Goal: Transaction & Acquisition: Purchase product/service

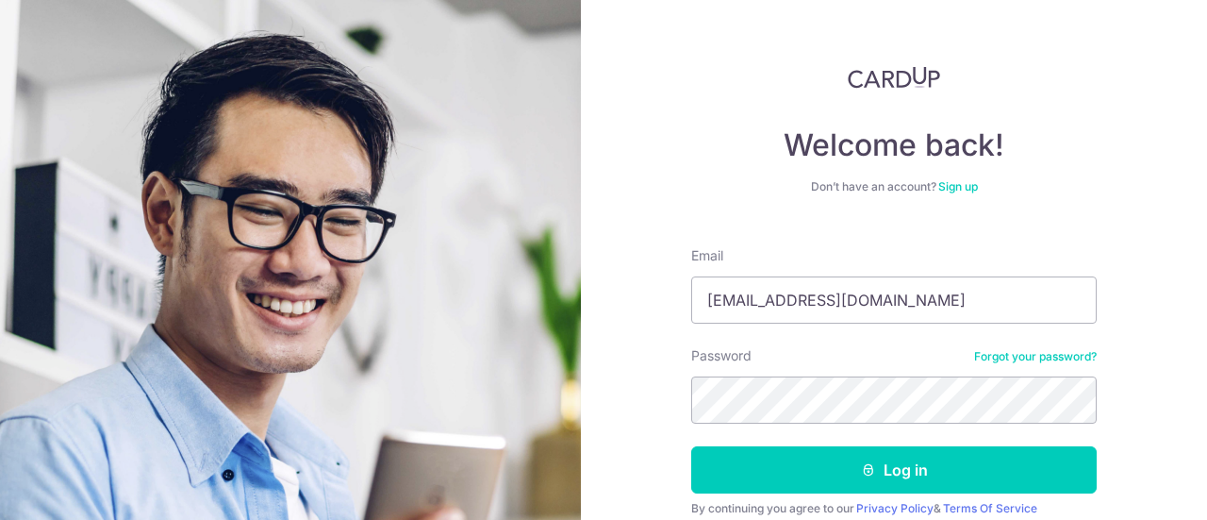
click at [691, 446] on button "Log in" at bounding box center [894, 469] width 406 height 47
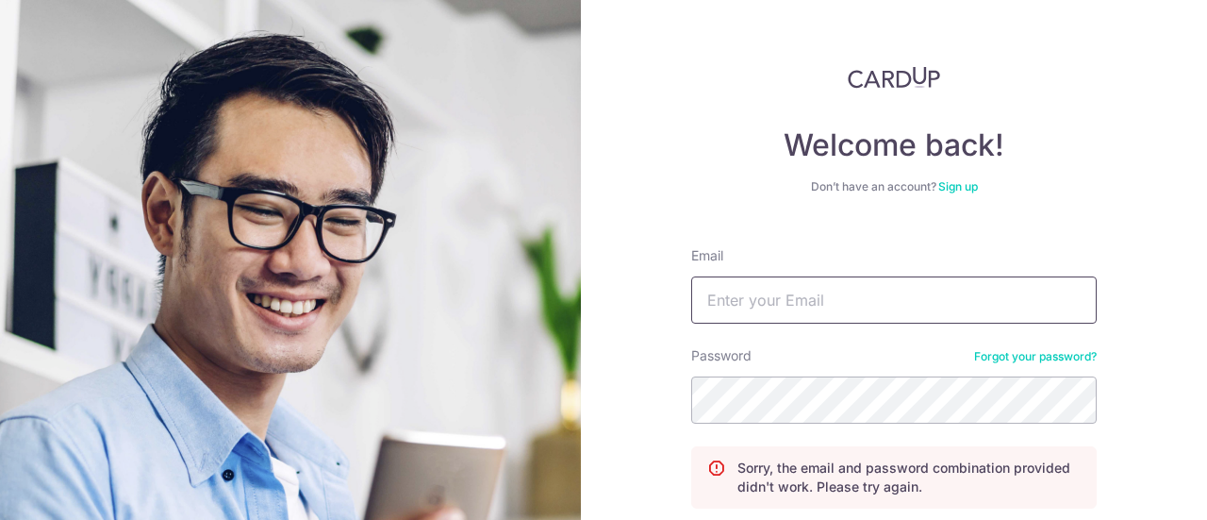
click at [837, 322] on input "Email" at bounding box center [894, 299] width 406 height 47
type input "alyssalkm@yahoo.com.sg"
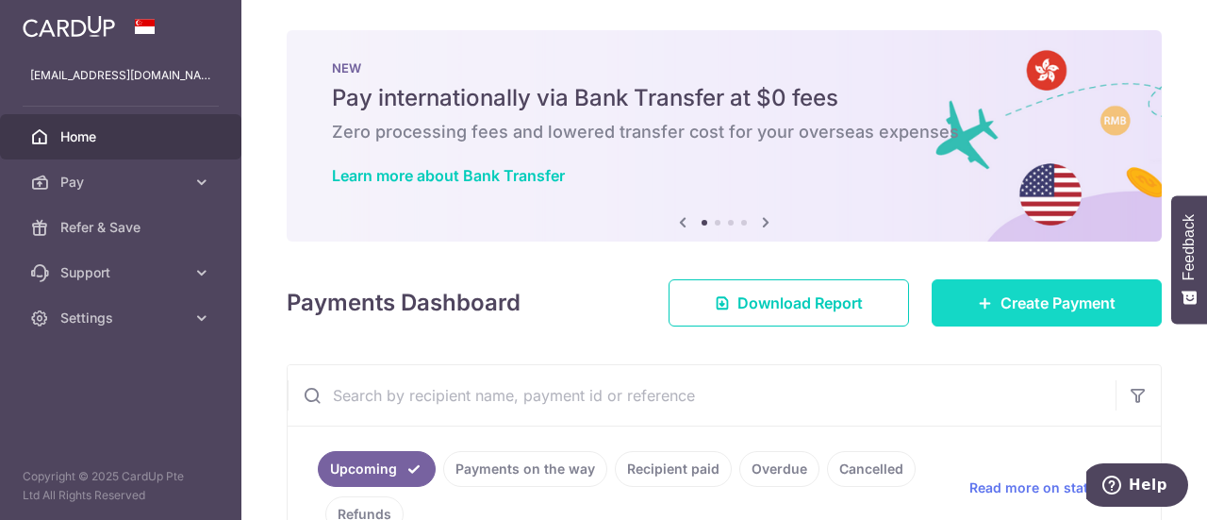
click at [1040, 314] on link "Create Payment" at bounding box center [1047, 302] width 230 height 47
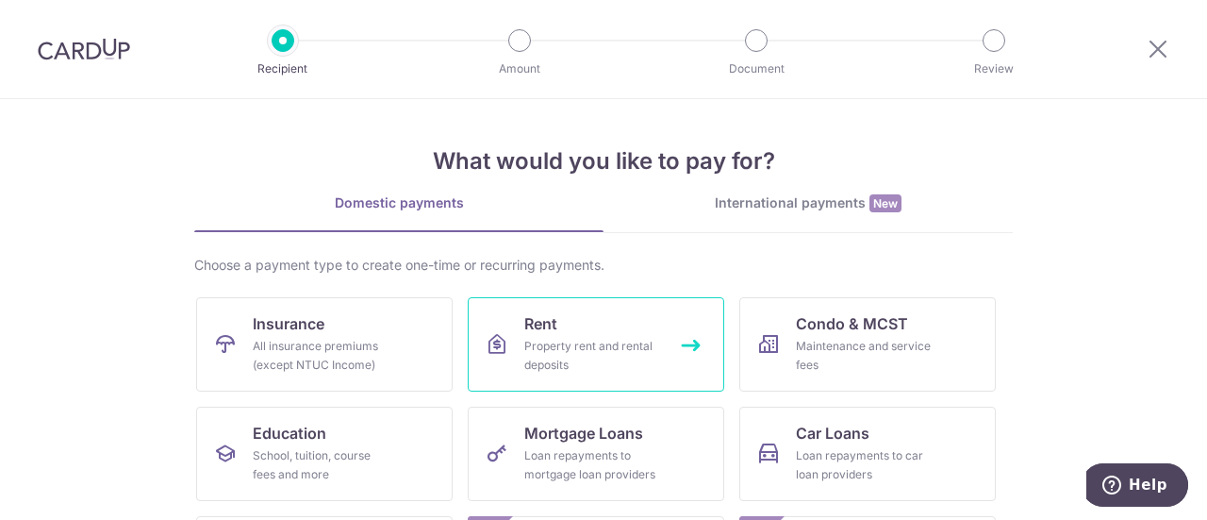
scroll to position [94, 0]
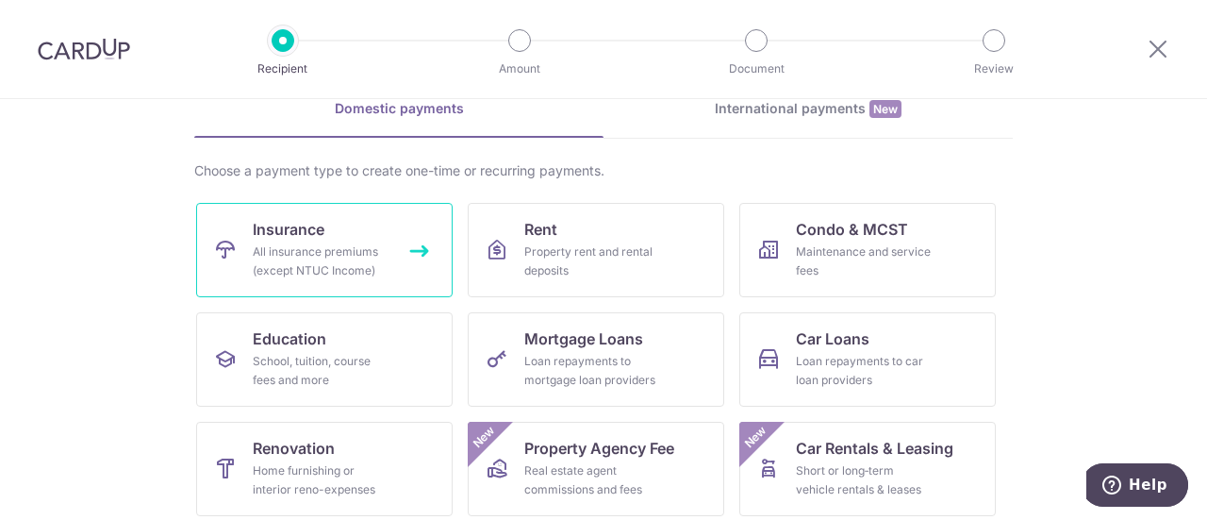
click at [375, 281] on link "Insurance All insurance premiums (except NTUC Income)" at bounding box center [324, 250] width 257 height 94
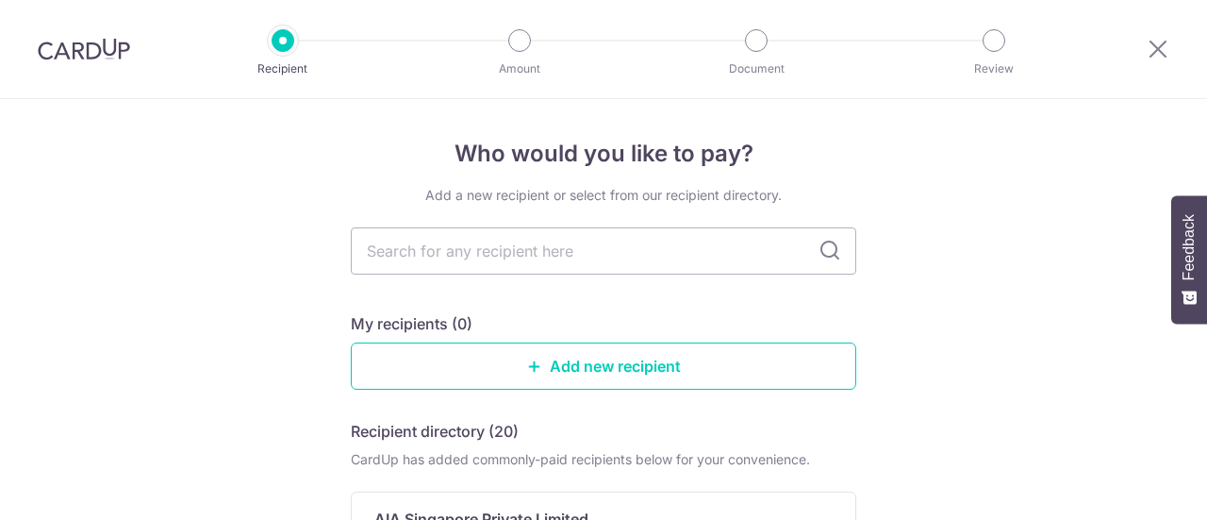
drag, startPoint x: 0, startPoint y: 0, endPoint x: 500, endPoint y: 266, distance: 566.2
click at [500, 266] on input "text" at bounding box center [603, 250] width 505 height 47
click at [500, 258] on input "text" at bounding box center [603, 250] width 505 height 47
click at [451, 239] on input "text" at bounding box center [603, 250] width 505 height 47
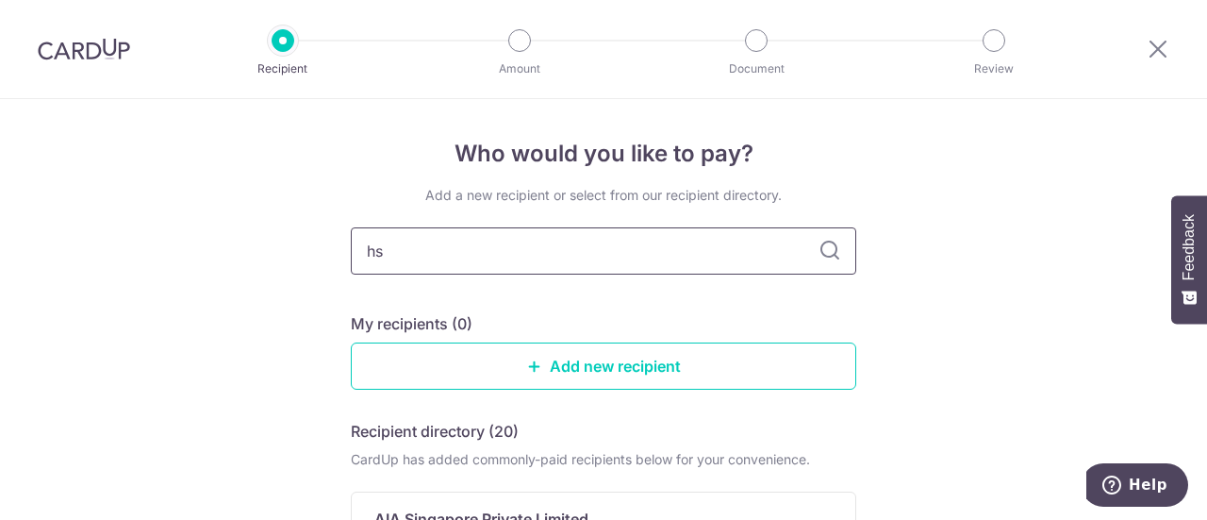
type input "hsb"
type input "h"
click at [823, 256] on icon at bounding box center [830, 251] width 23 height 23
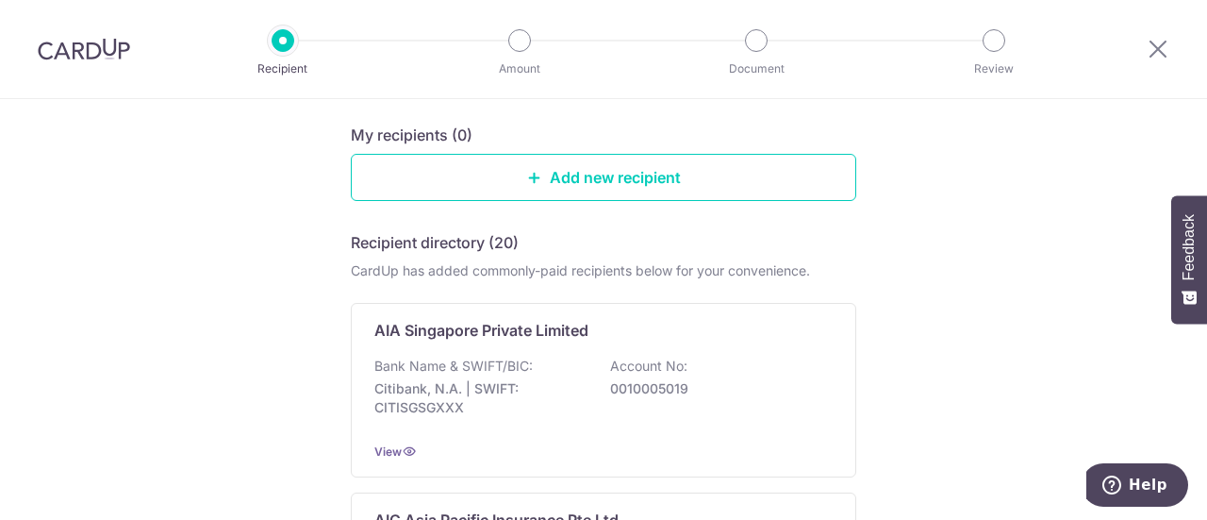
scroll to position [94, 0]
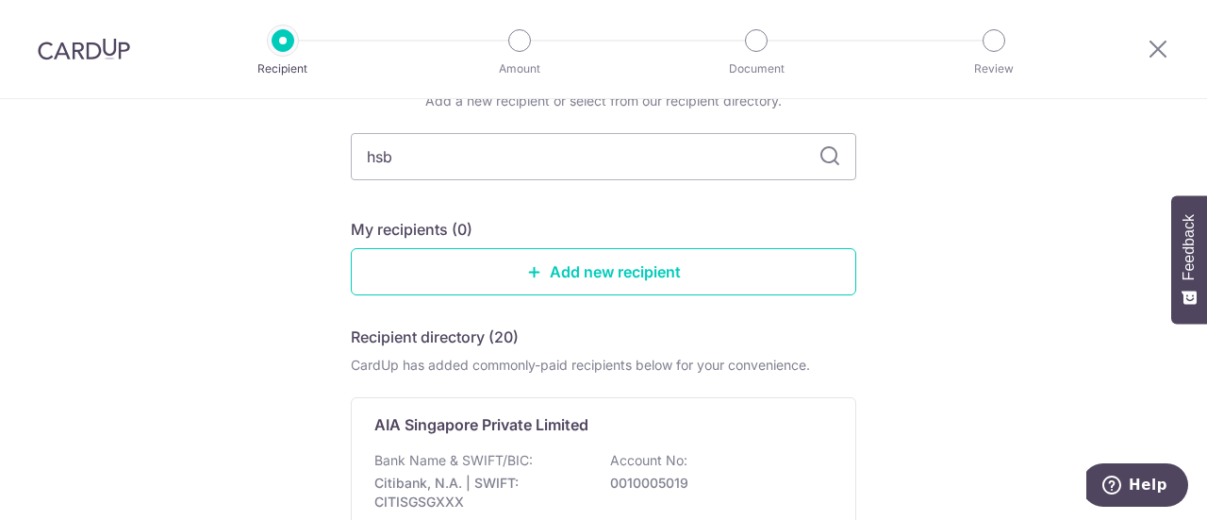
type input "hsbc"
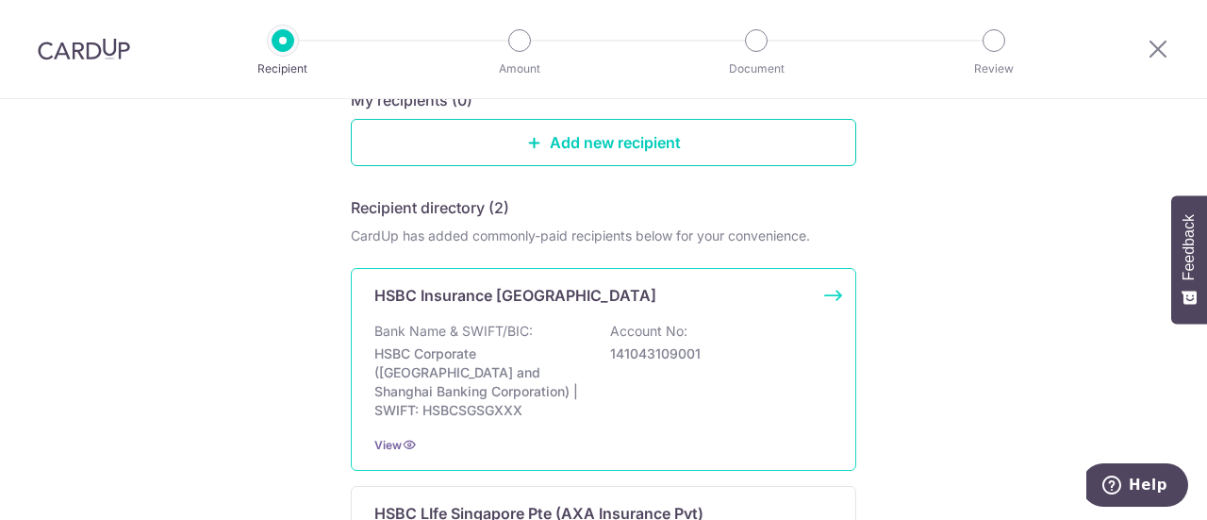
scroll to position [377, 0]
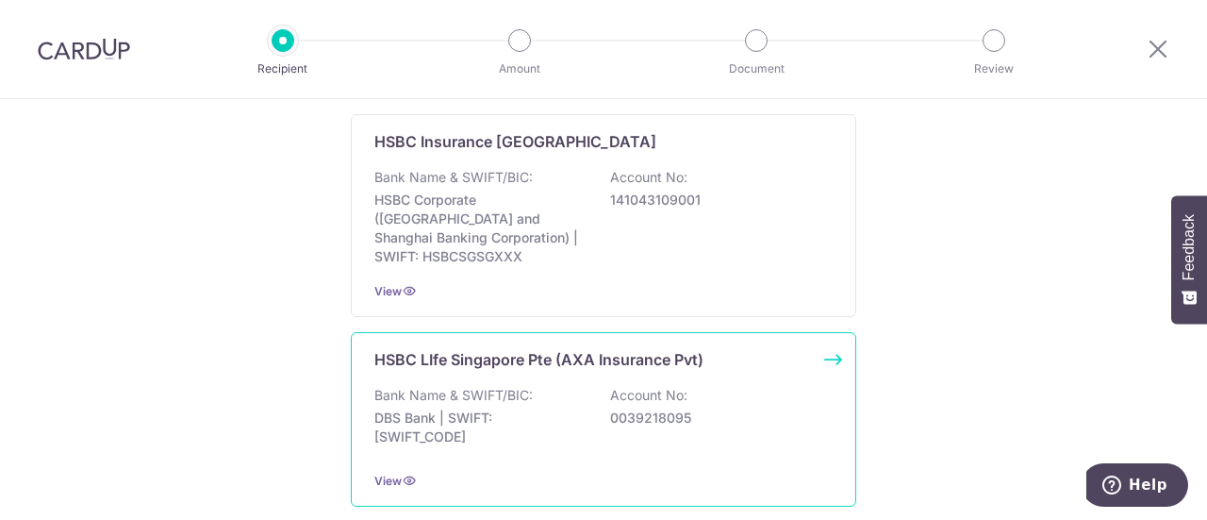
click at [610, 408] on p "0039218095" at bounding box center [715, 417] width 211 height 19
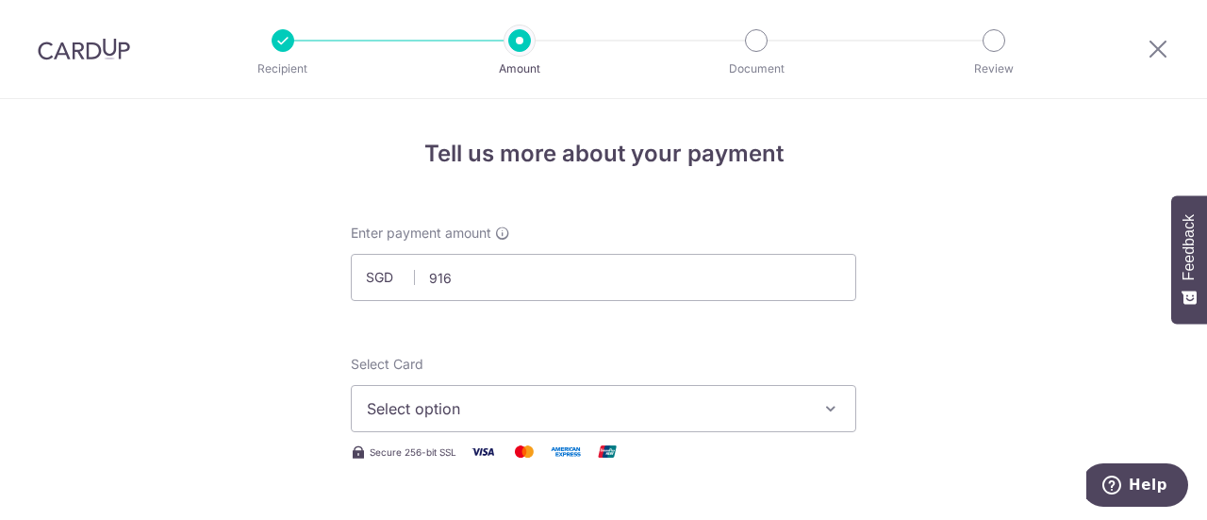
type input "916.00"
click at [561, 406] on span "Select option" at bounding box center [586, 408] width 439 height 23
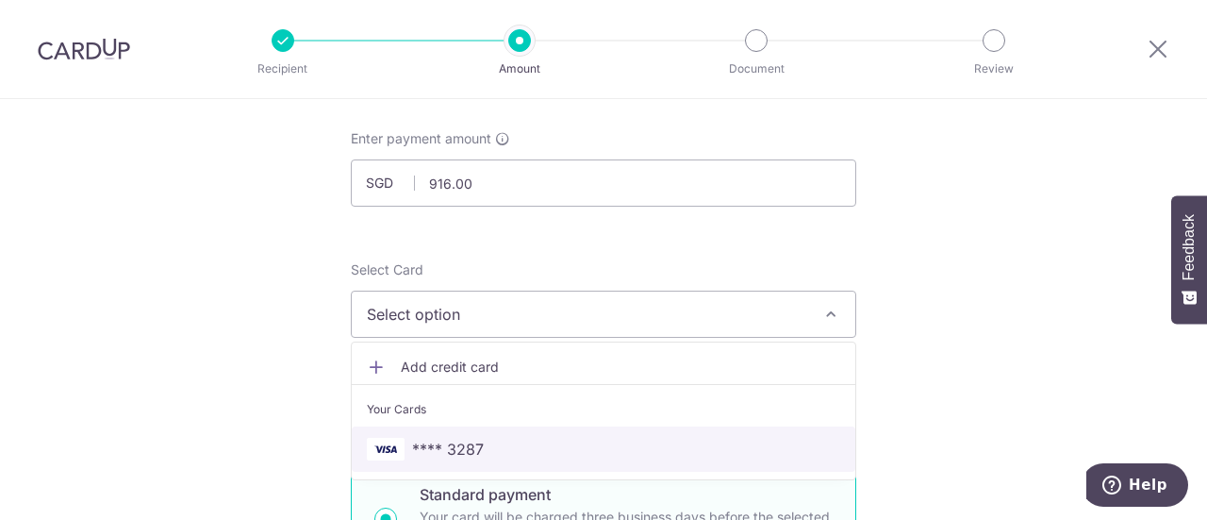
scroll to position [189, 0]
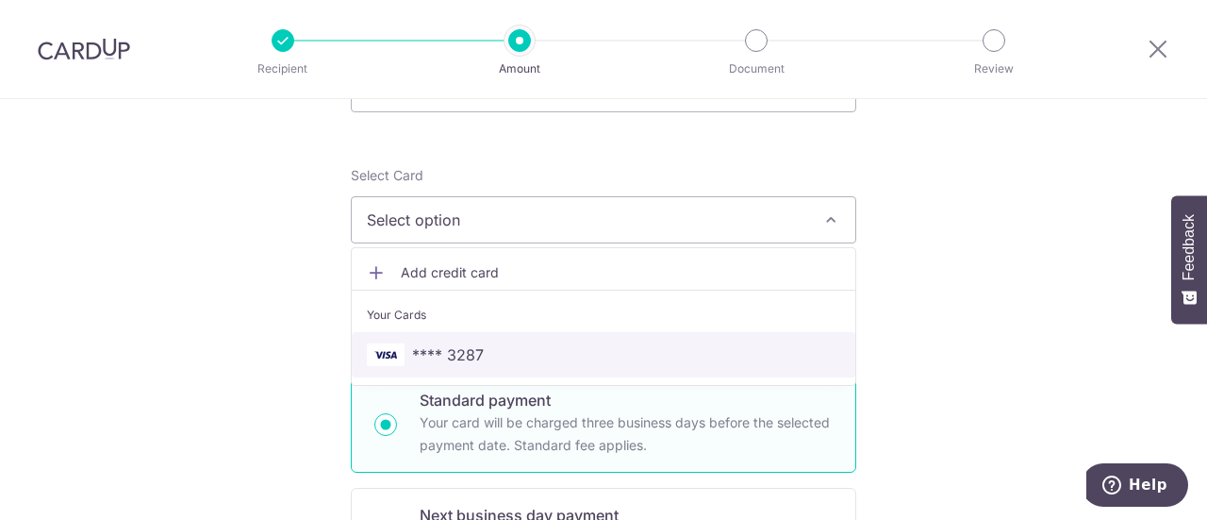
click at [558, 353] on span "**** 3287" at bounding box center [603, 354] width 473 height 23
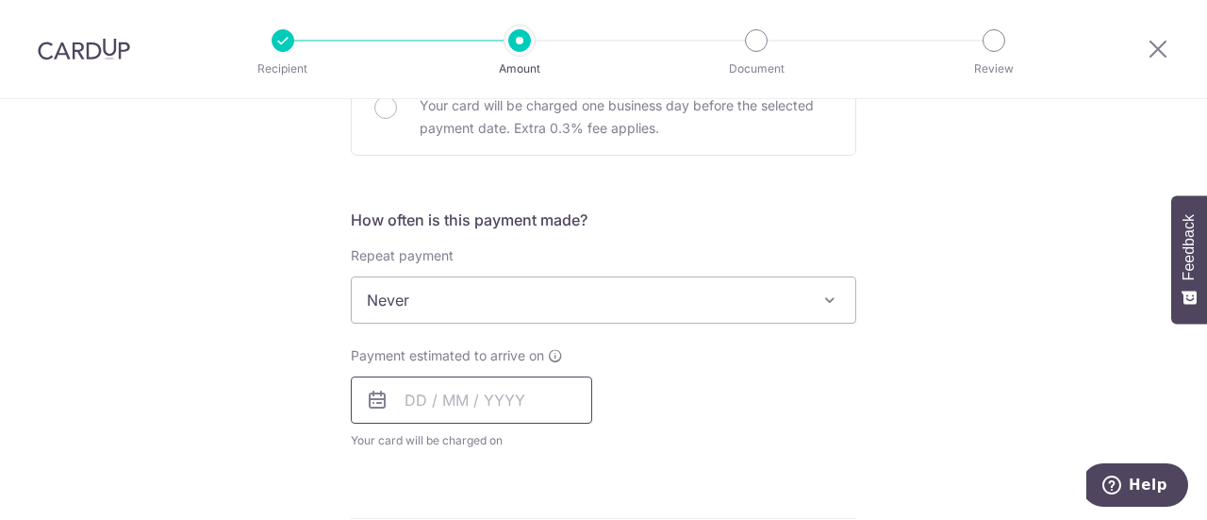
scroll to position [660, 0]
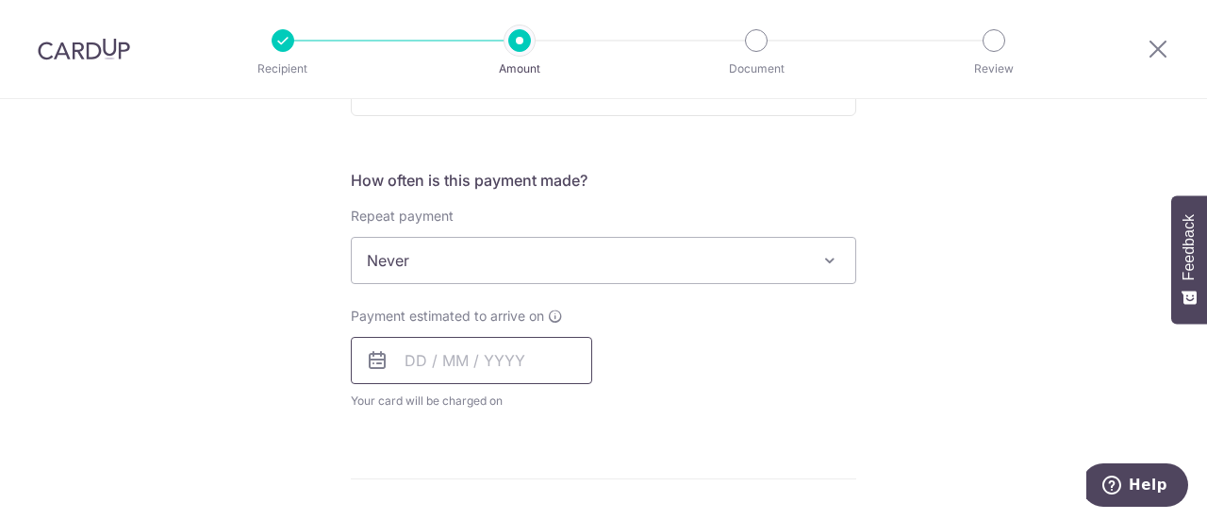
click at [428, 354] on input "text" at bounding box center [471, 360] width 241 height 47
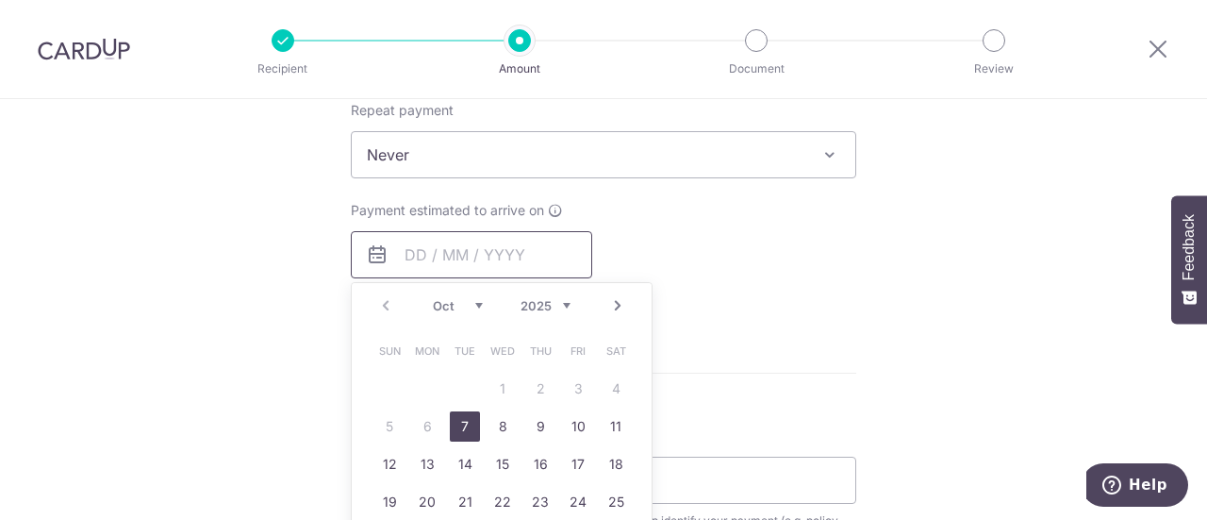
scroll to position [849, 0]
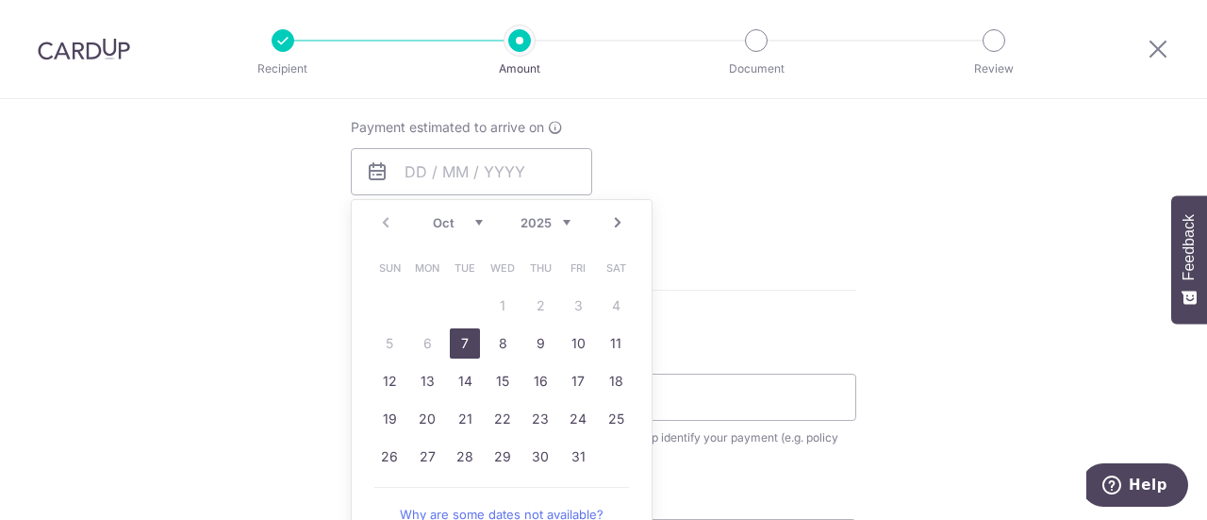
click at [458, 342] on link "7" at bounding box center [465, 343] width 30 height 30
type input "[DATE]"
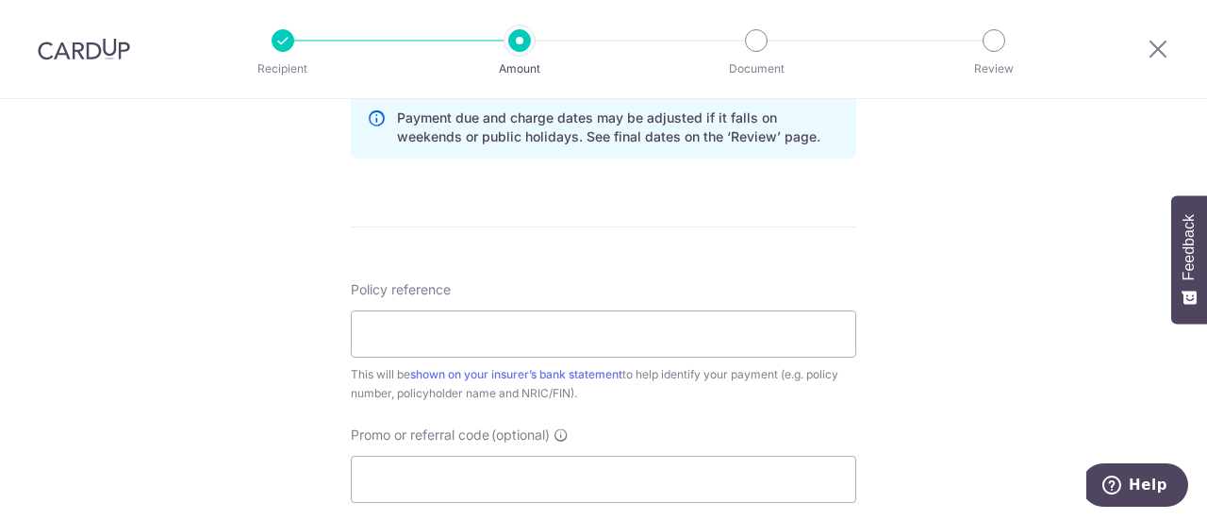
scroll to position [1037, 0]
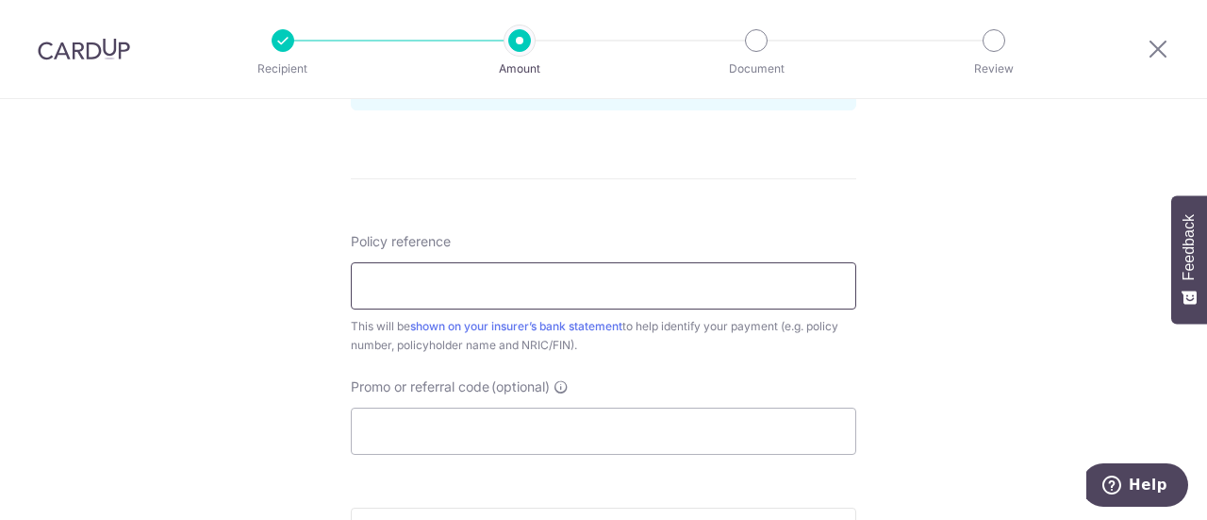
click at [564, 293] on input "Policy reference" at bounding box center [603, 285] width 505 height 47
type input "8010985850"
click at [527, 432] on input "Promo or referral code (optional)" at bounding box center [603, 430] width 505 height 47
click at [519, 434] on input "Promo or referral code (optional)" at bounding box center [603, 430] width 505 height 47
paste input "OFF225"
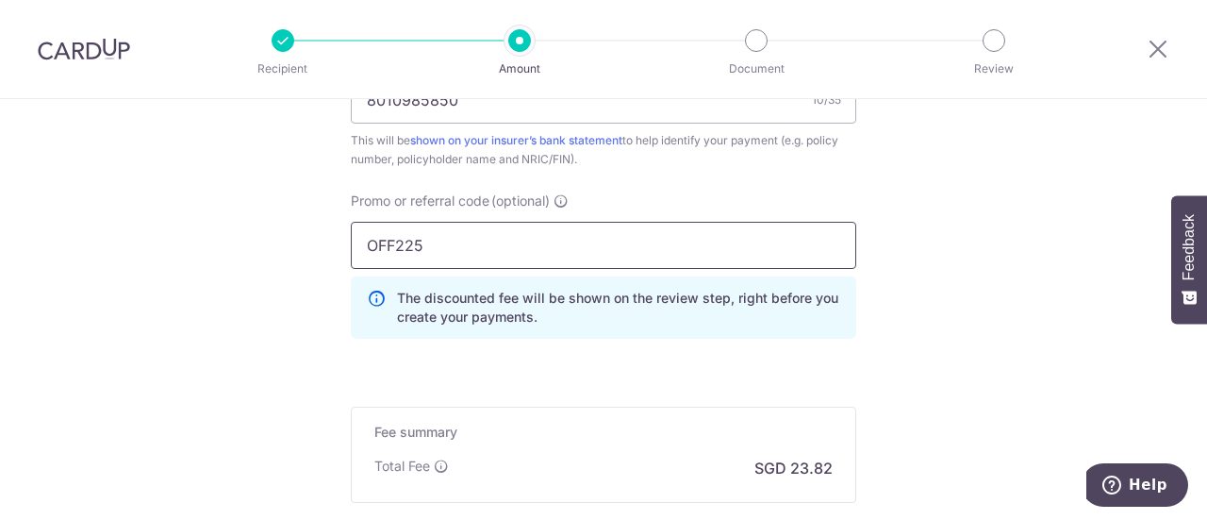
scroll to position [1415, 0]
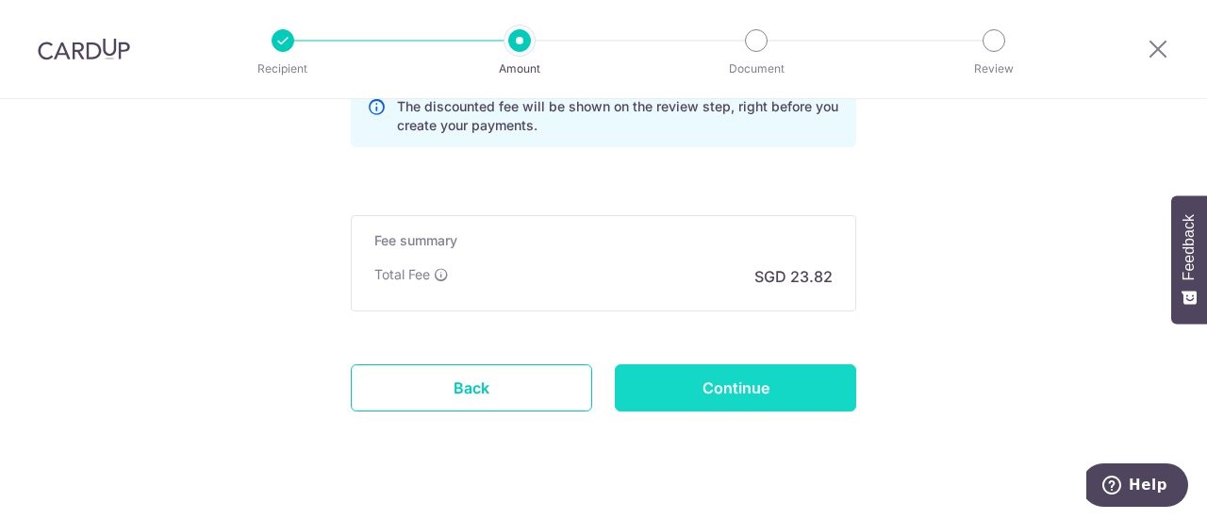
type input "OFF225"
click at [758, 378] on input "Continue" at bounding box center [735, 387] width 241 height 47
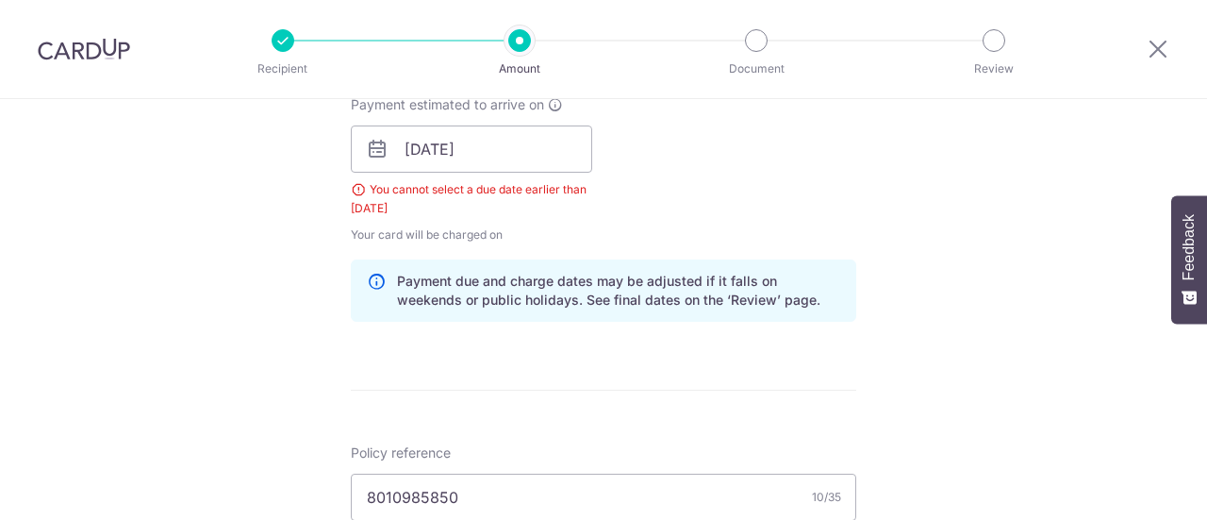
scroll to position [762, 0]
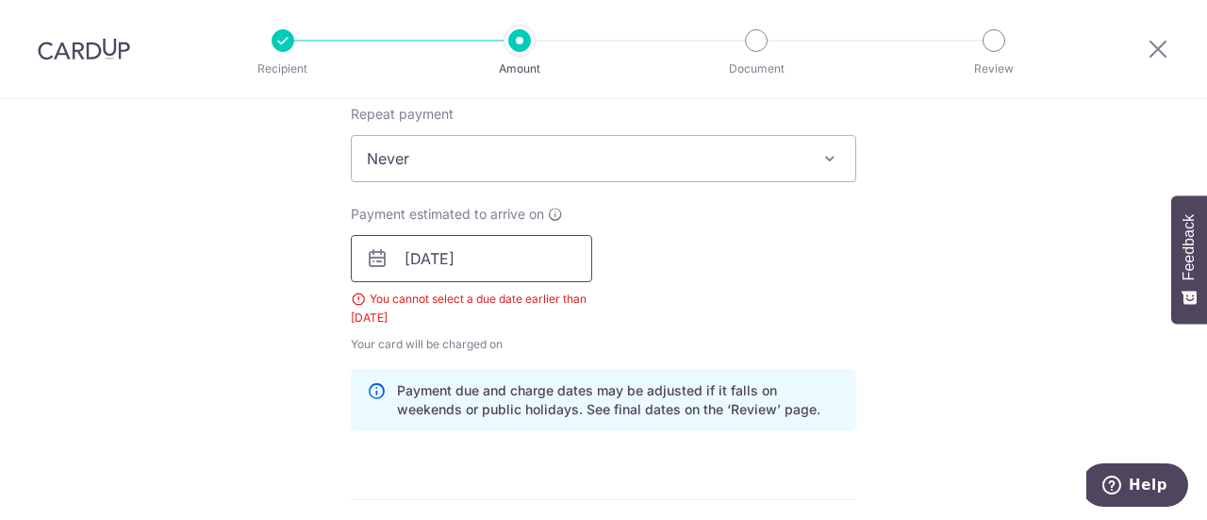
click at [466, 259] on input "[DATE]" at bounding box center [471, 258] width 241 height 47
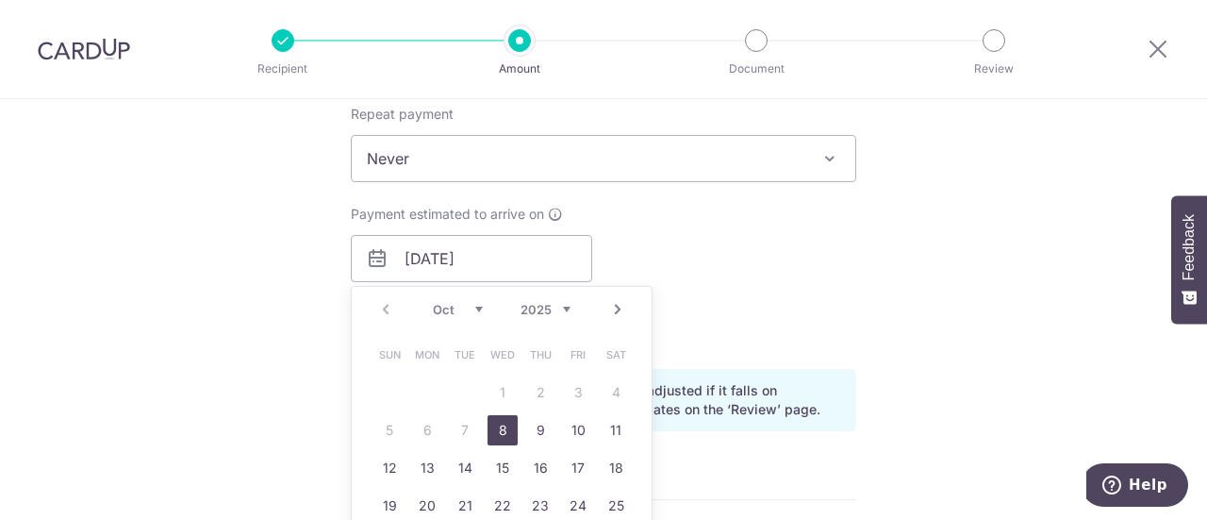
drag, startPoint x: 505, startPoint y: 418, endPoint x: 673, endPoint y: 399, distance: 169.9
click at [505, 418] on link "8" at bounding box center [503, 430] width 30 height 30
type input "[DATE]"
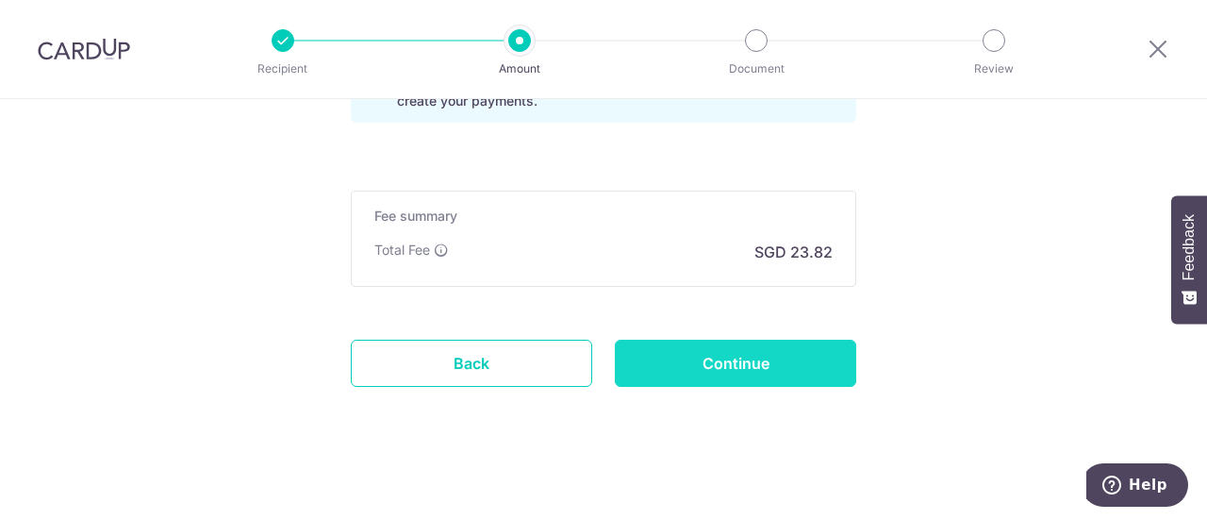
scroll to position [1442, 0]
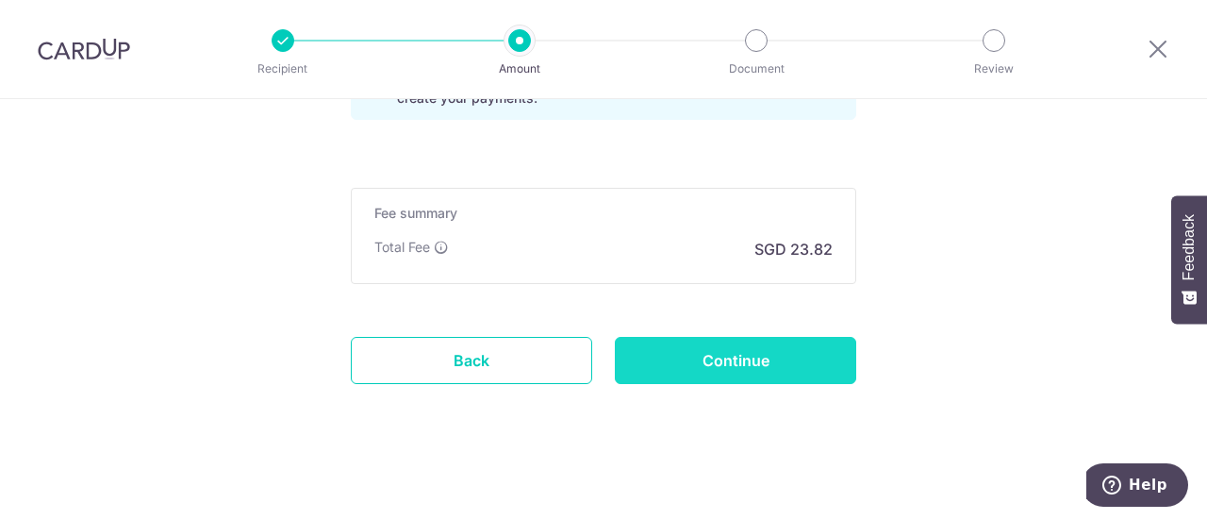
click at [736, 352] on input "Continue" at bounding box center [735, 360] width 241 height 47
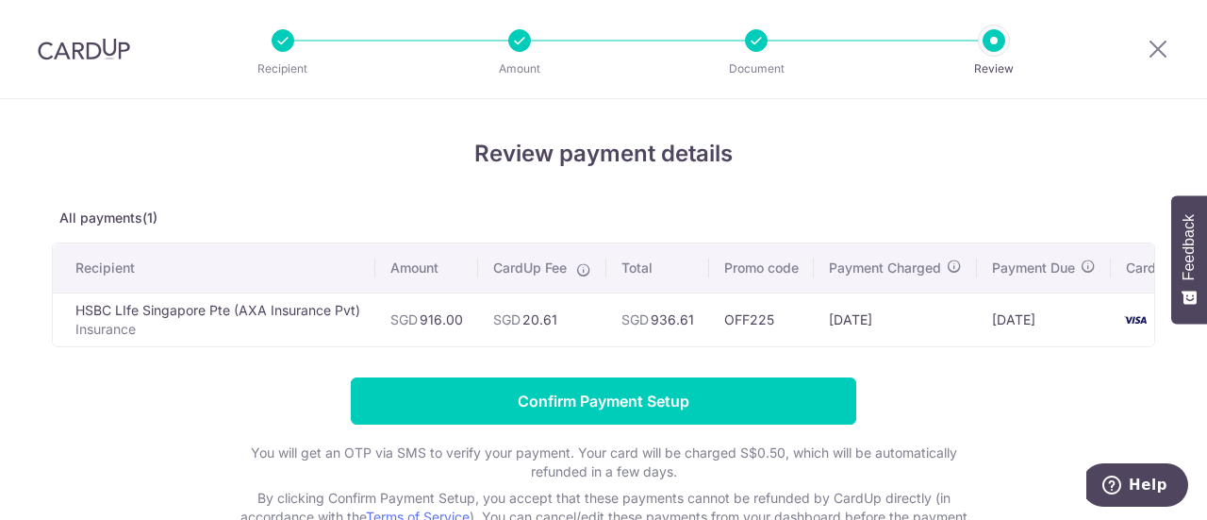
click at [749, 66] on p "Document" at bounding box center [757, 68] width 140 height 19
click at [754, 51] on div at bounding box center [756, 40] width 23 height 23
click at [746, 69] on p "Document" at bounding box center [757, 68] width 140 height 19
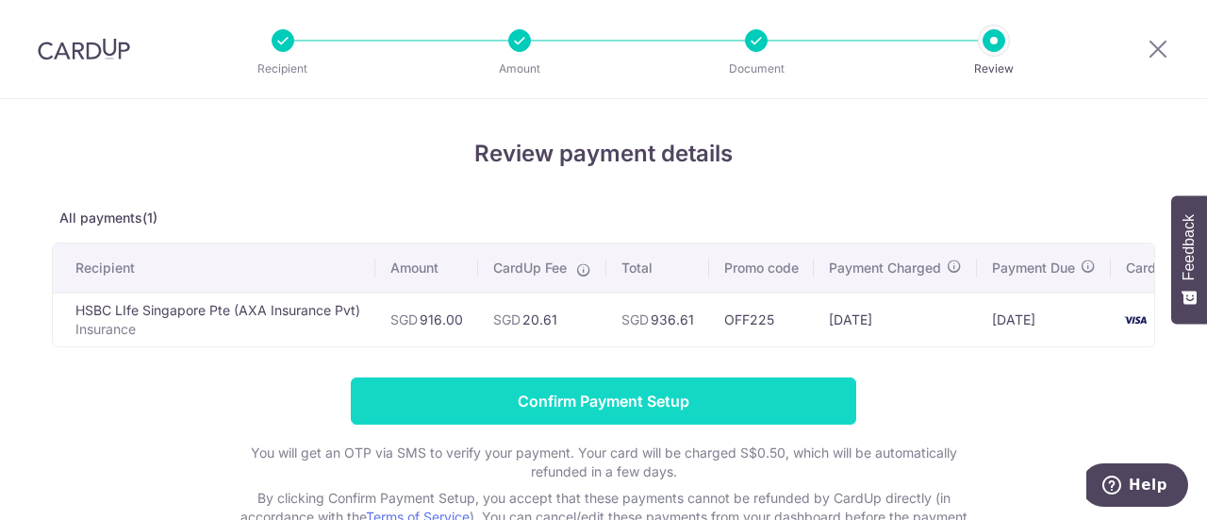
click at [651, 402] on input "Confirm Payment Setup" at bounding box center [603, 400] width 505 height 47
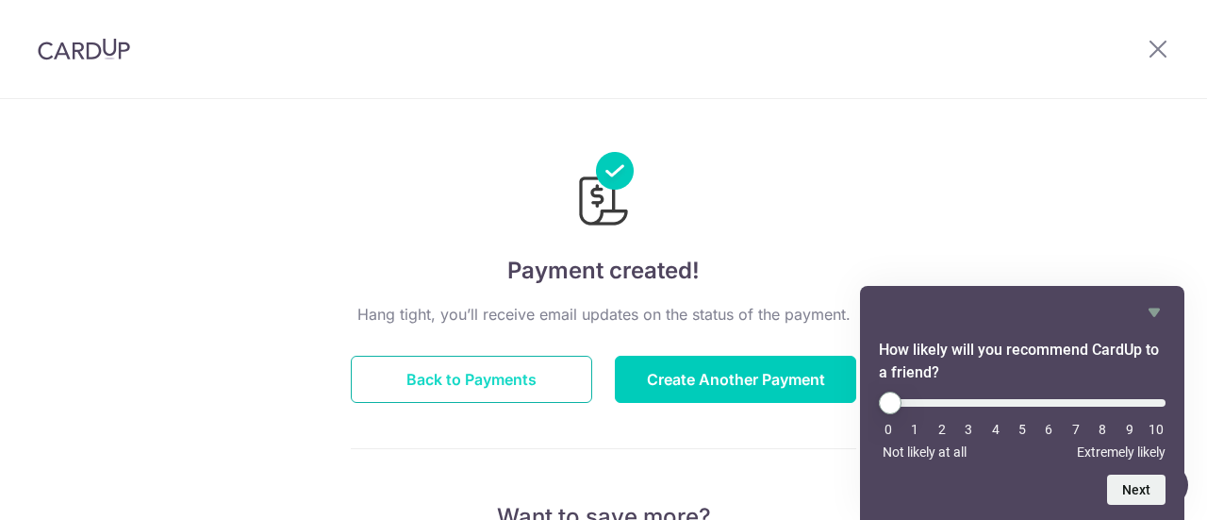
click at [482, 370] on button "Back to Payments" at bounding box center [471, 379] width 241 height 47
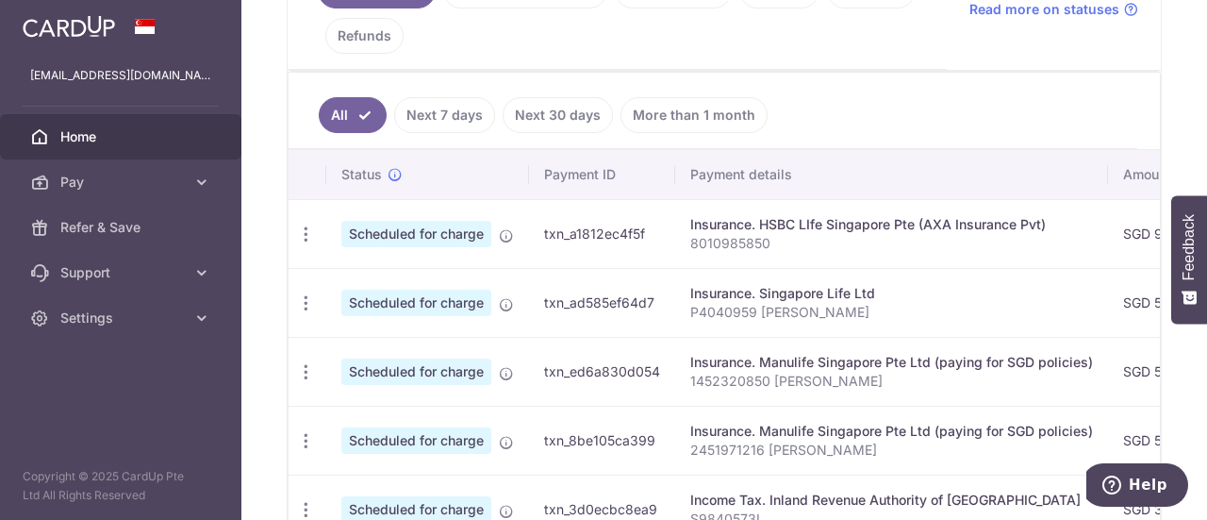
scroll to position [472, 0]
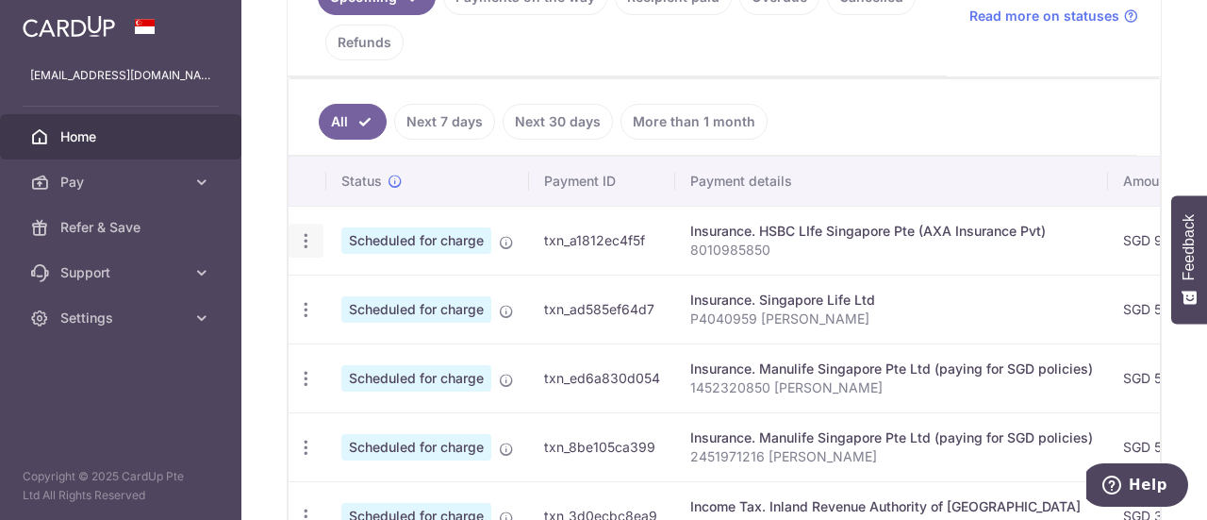
click at [312, 240] on icon "button" at bounding box center [306, 241] width 20 height 20
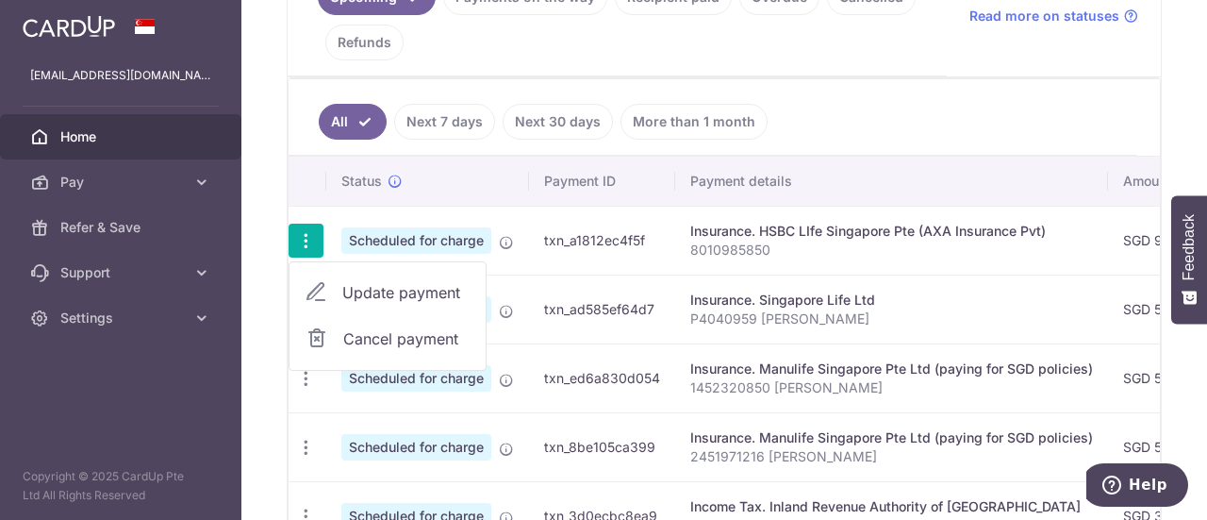
click at [377, 299] on link "Update payment" at bounding box center [388, 292] width 196 height 45
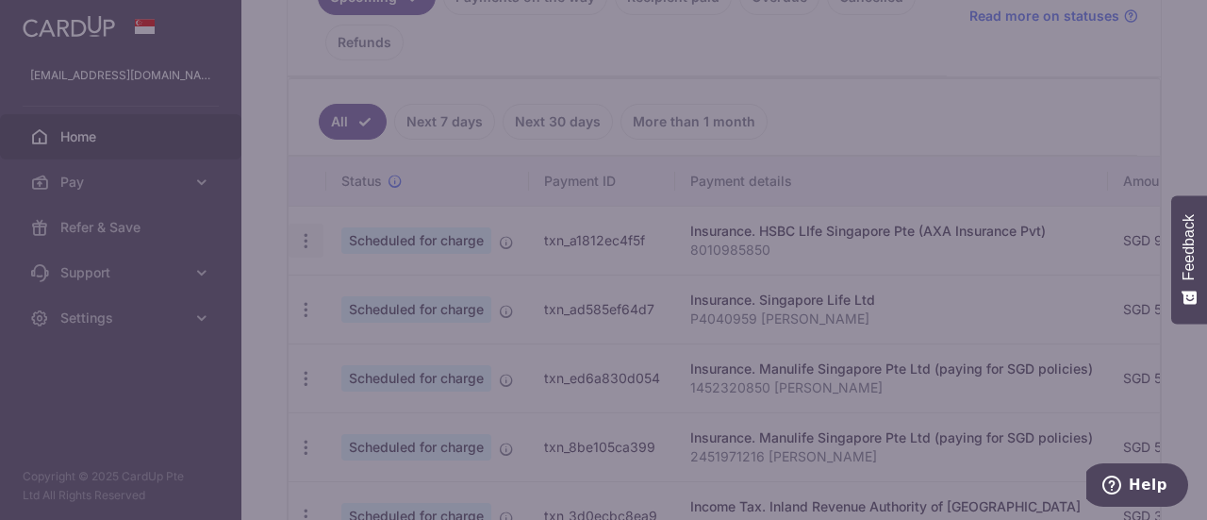
type input "916.00"
type input "08/10/2025"
type input "8010985850"
type input "OFF225"
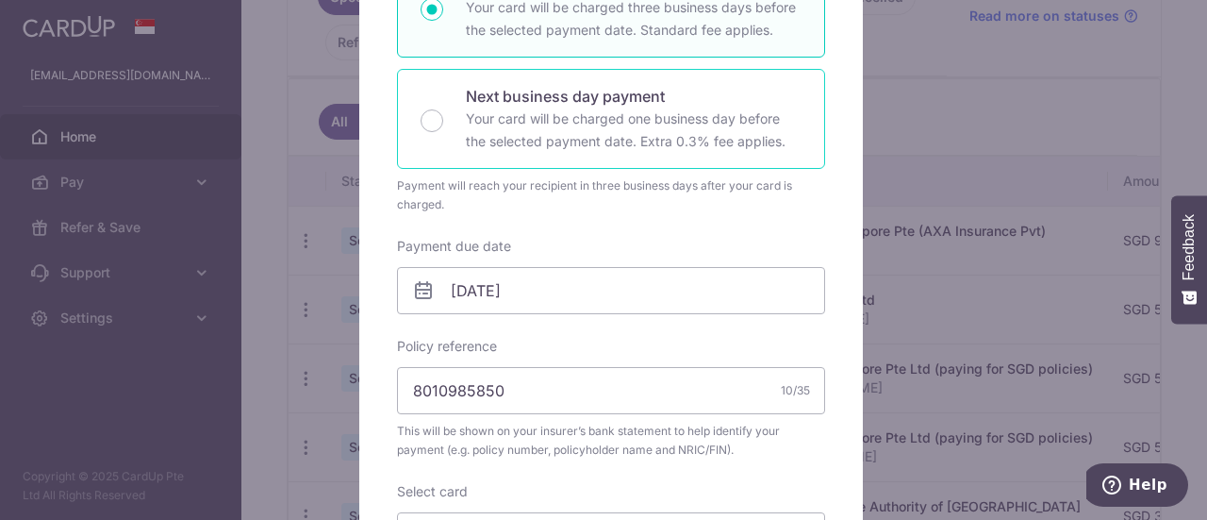
scroll to position [283, 0]
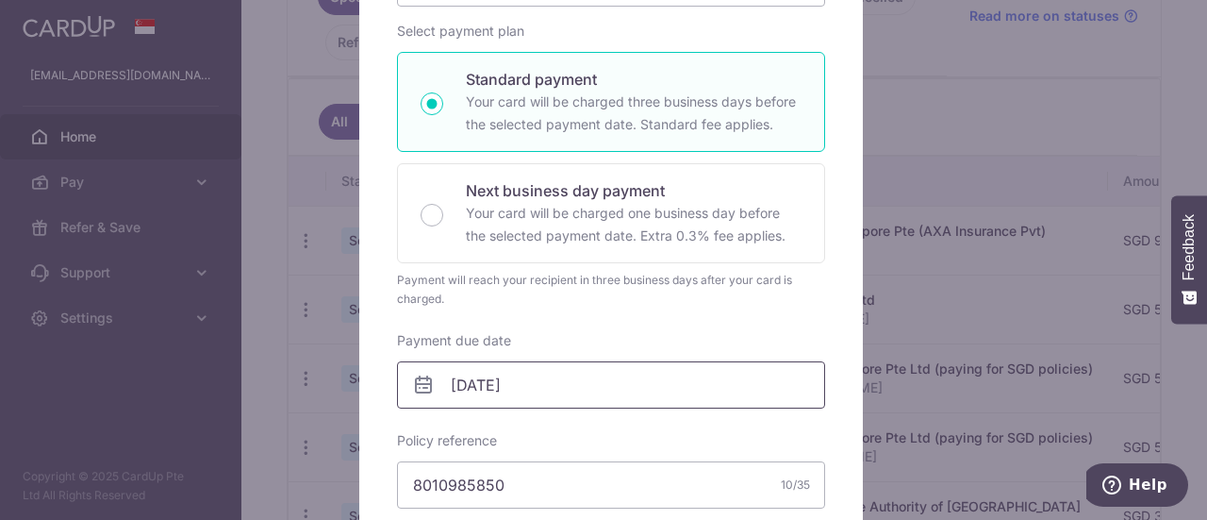
click at [585, 394] on input "08/10/2025" at bounding box center [611, 384] width 428 height 47
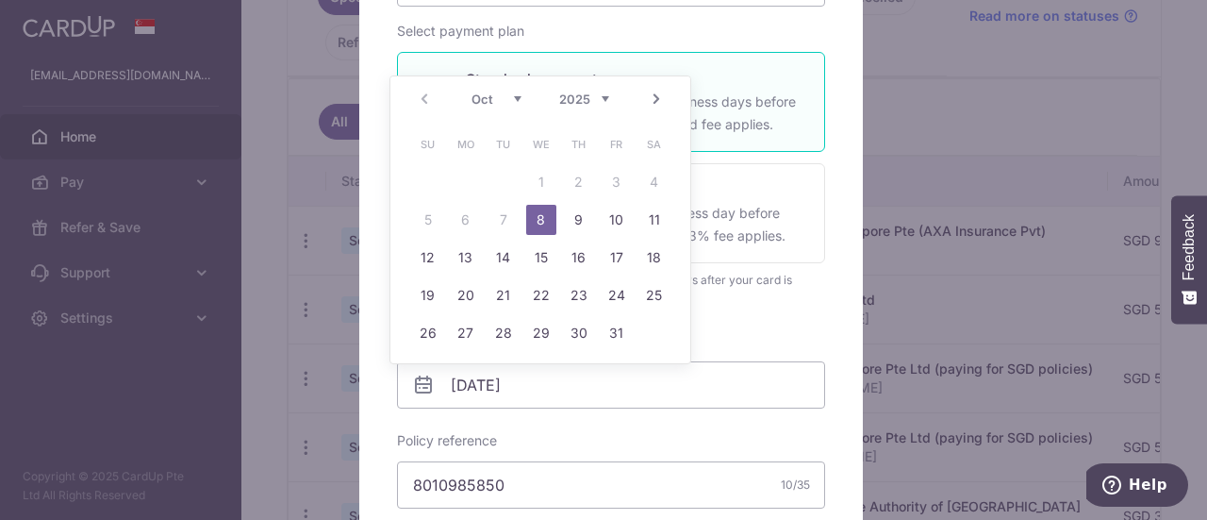
click at [852, 349] on div "Edit payment By clicking apply, you will make changes to all payments to HSBC L…" at bounding box center [611, 481] width 504 height 1255
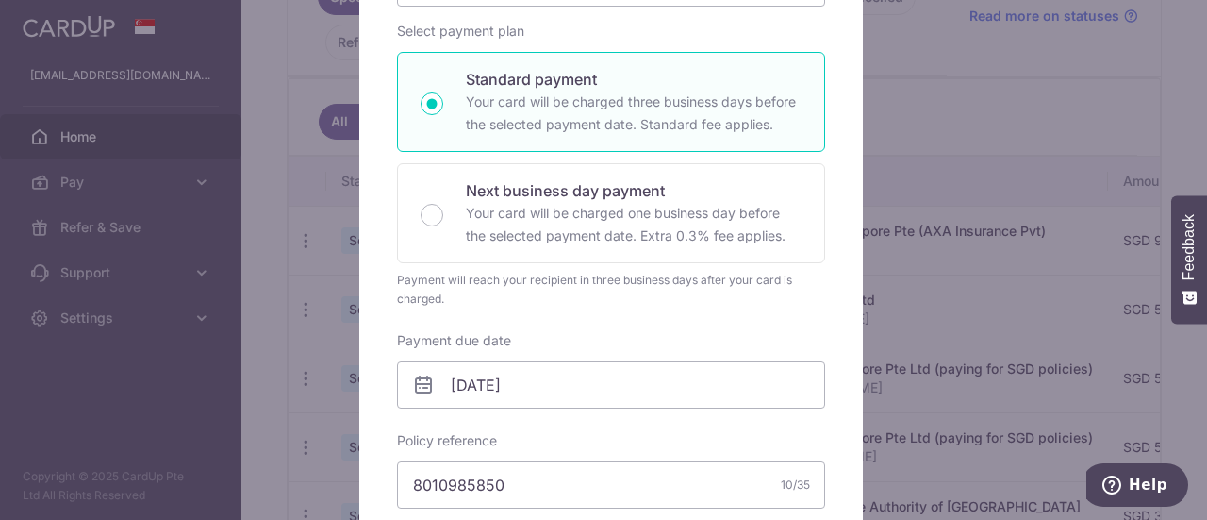
click at [908, 154] on div "Edit payment By clicking apply, you will make changes to all payments to HSBC L…" at bounding box center [603, 260] width 1207 height 520
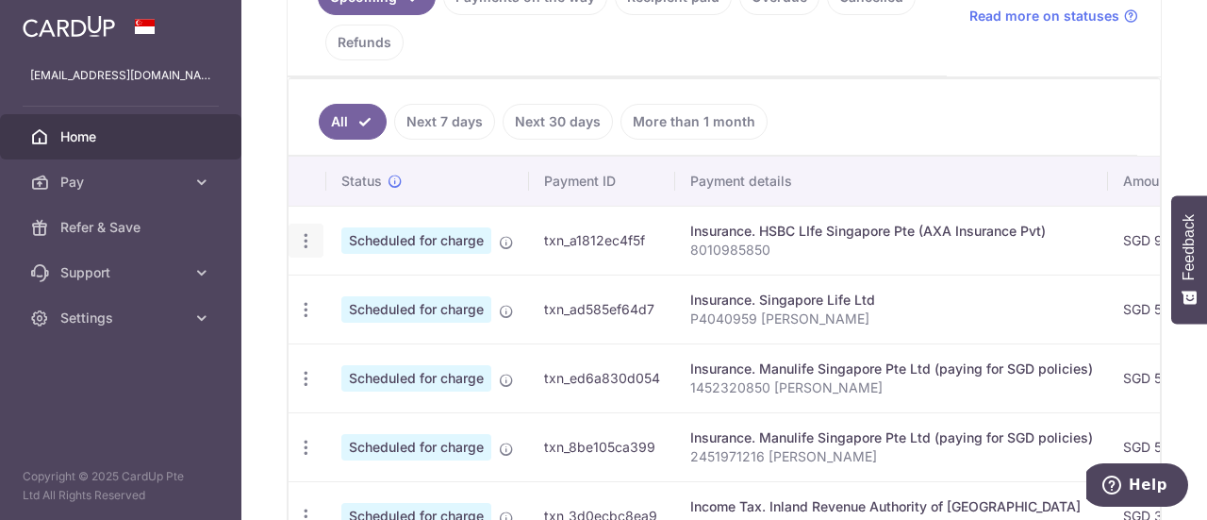
click at [314, 243] on div "Update payment Cancel payment" at bounding box center [306, 241] width 35 height 35
click at [301, 238] on icon "button" at bounding box center [306, 241] width 20 height 20
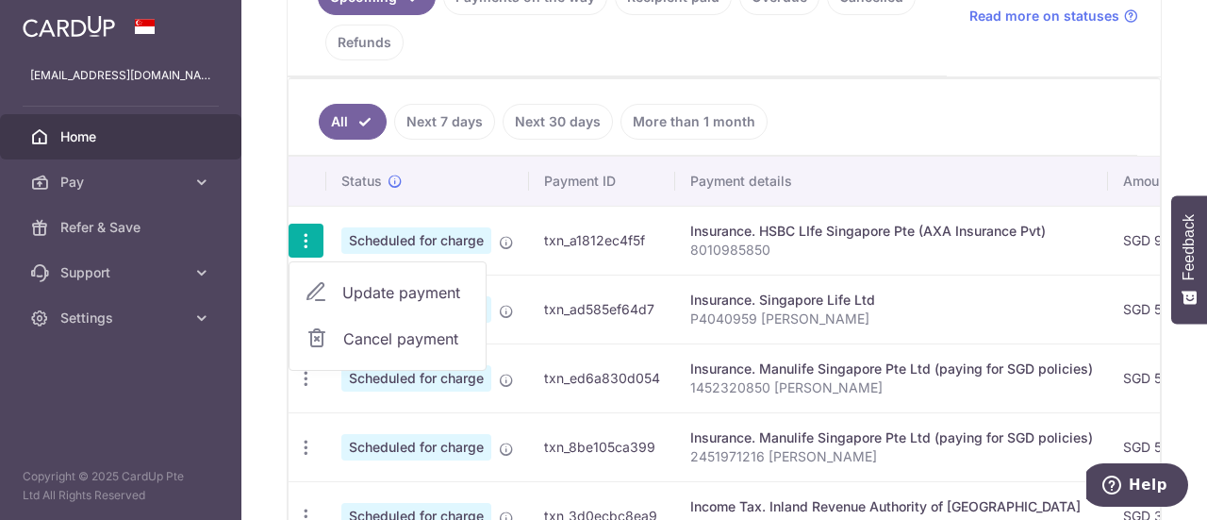
click at [360, 291] on span "Update payment" at bounding box center [406, 292] width 128 height 23
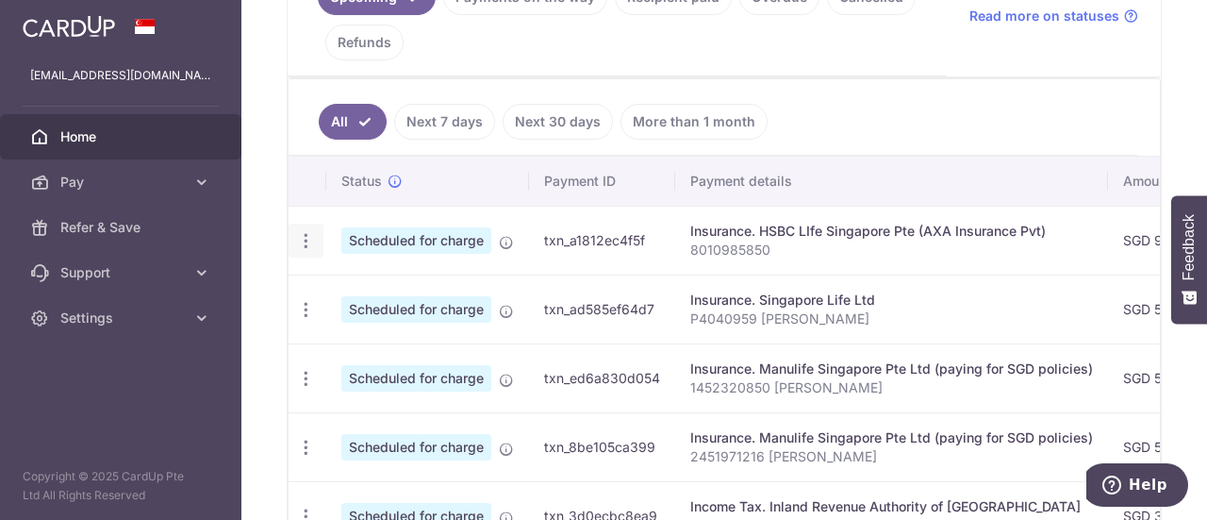
radio input "true"
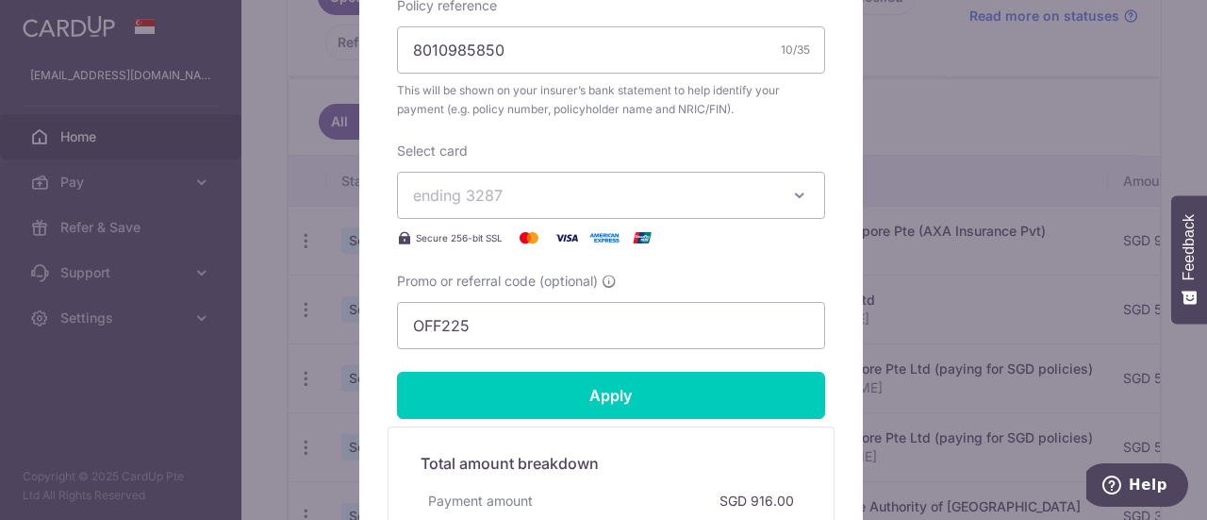
scroll to position [533, 0]
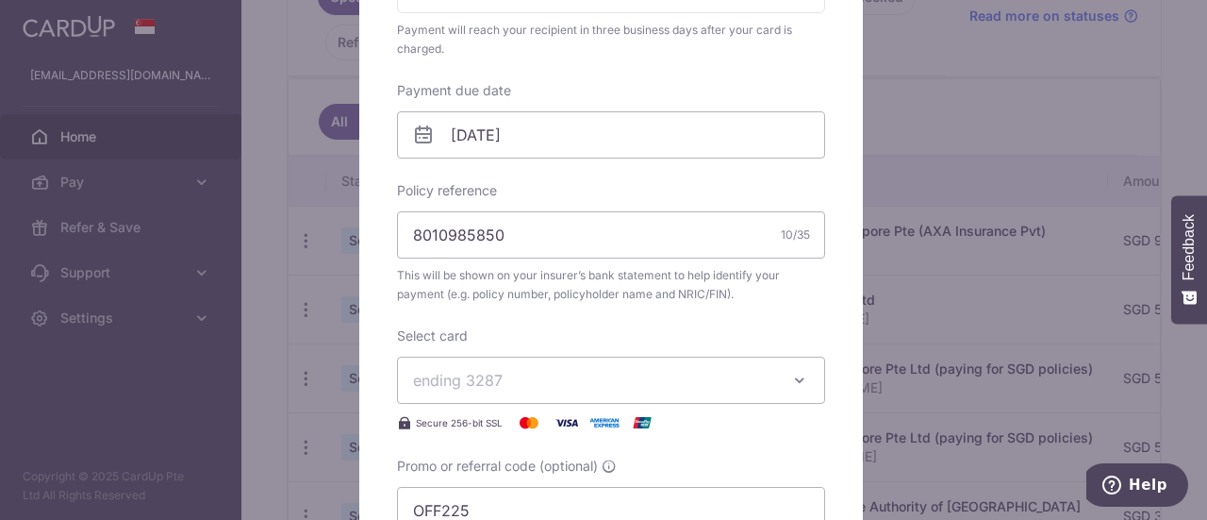
click at [928, 337] on div "Edit payment By clicking apply, you will make changes to all payments to HSBC L…" at bounding box center [603, 260] width 1207 height 520
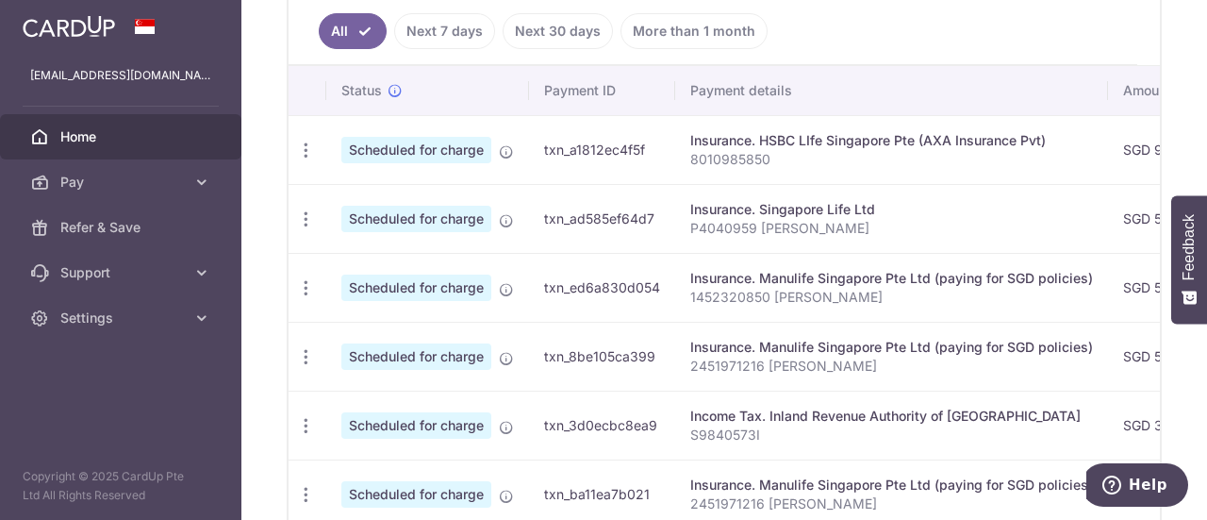
scroll to position [566, 0]
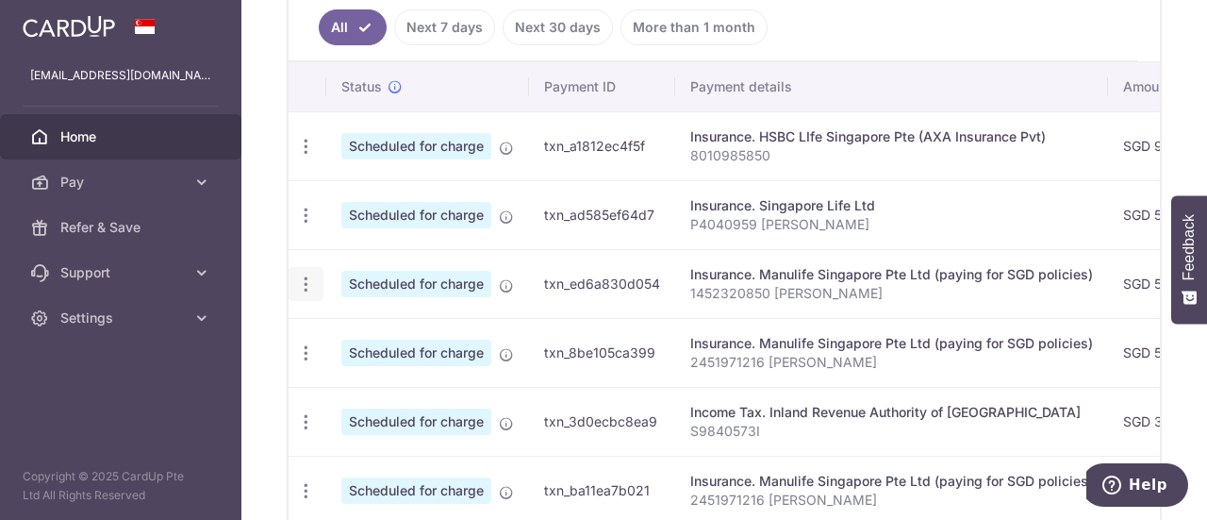
click at [312, 280] on icon "button" at bounding box center [306, 284] width 20 height 20
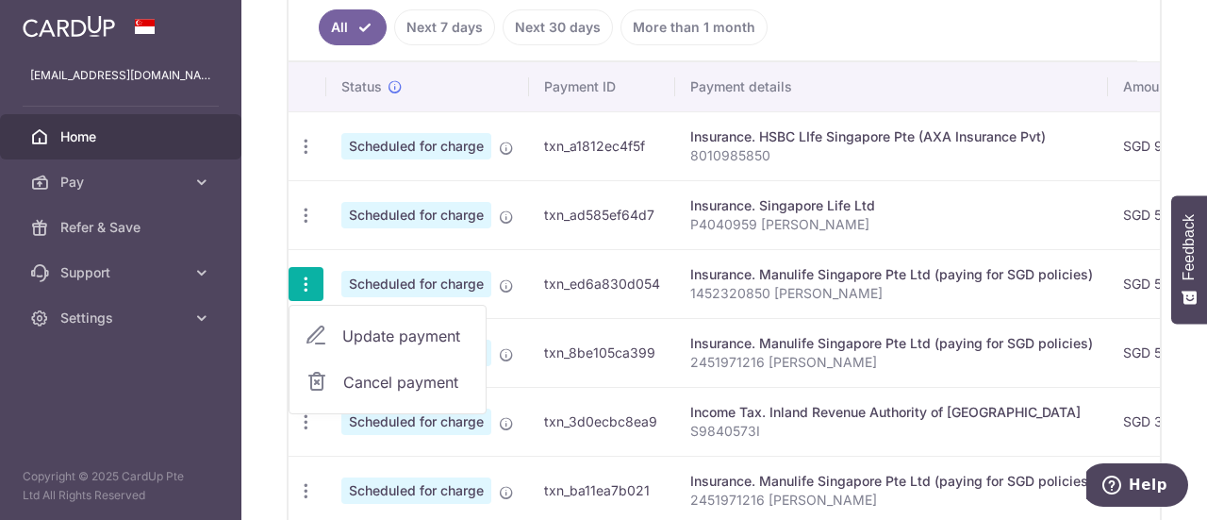
click at [391, 324] on span "Update payment" at bounding box center [406, 335] width 128 height 23
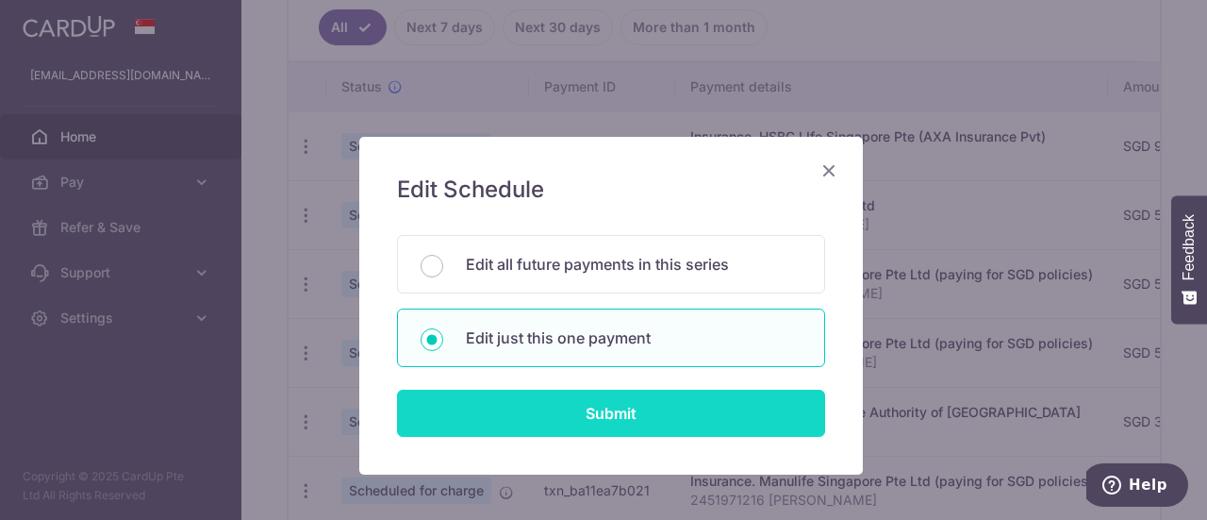
scroll to position [89, 0]
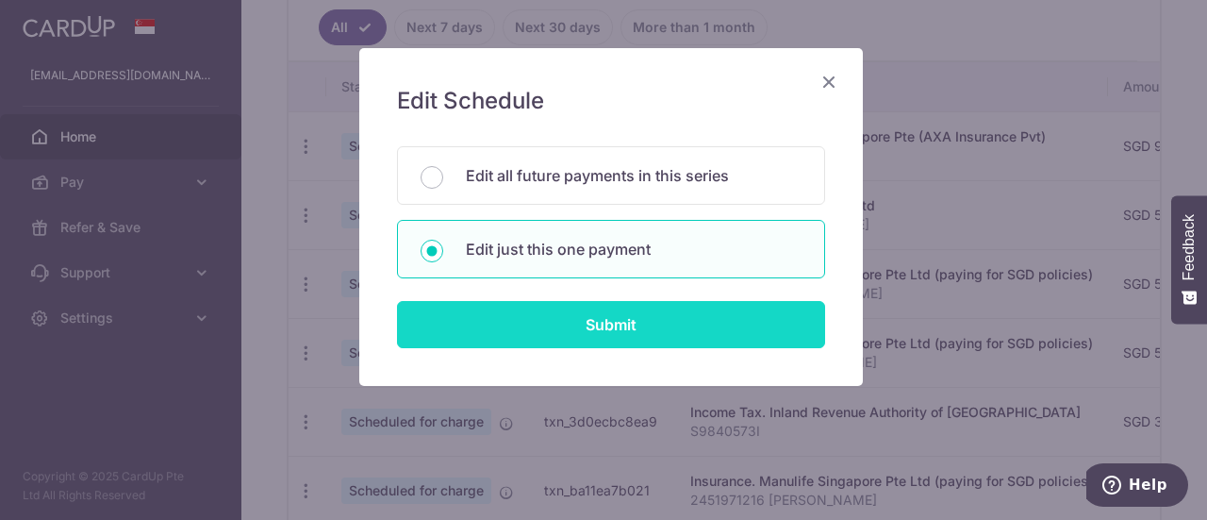
click at [601, 322] on input "Submit" at bounding box center [611, 324] width 428 height 47
type input "500.00"
radio input "true"
type input "[DATE]"
type input "1452320850 [PERSON_NAME]"
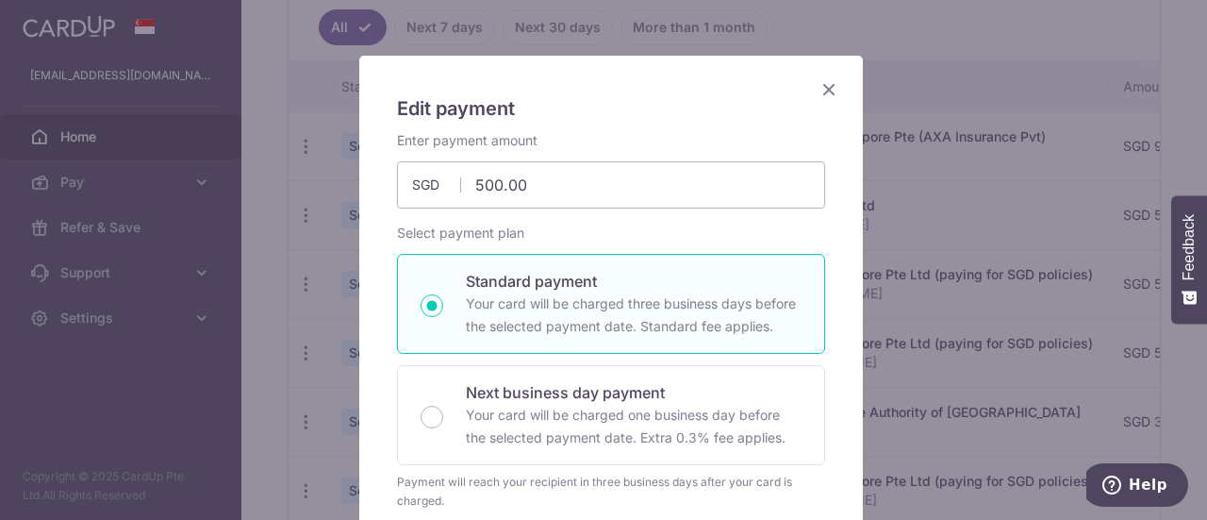
scroll to position [0, 0]
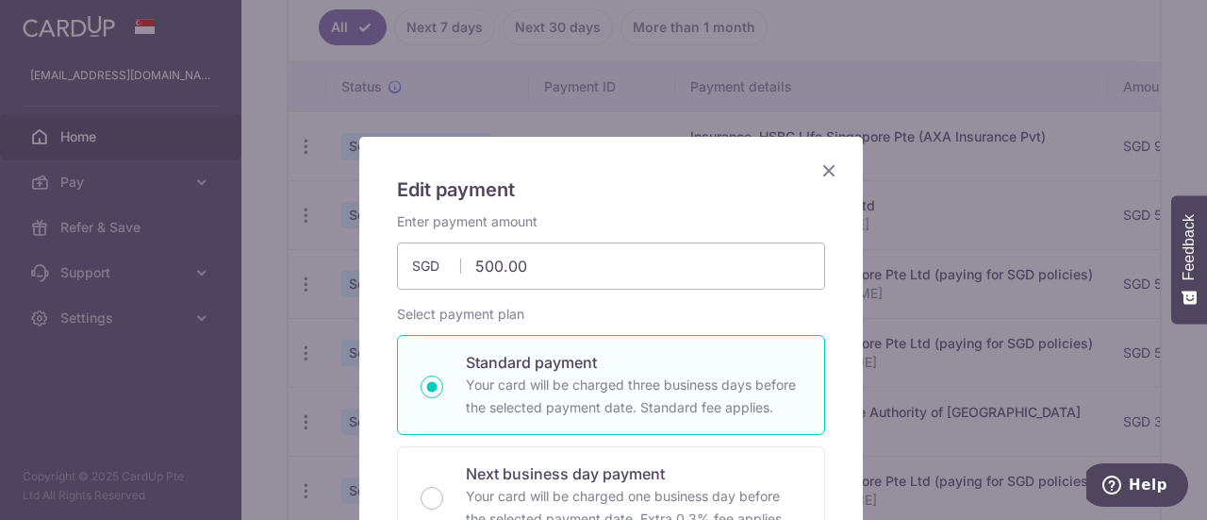
click at [822, 161] on icon "Close" at bounding box center [829, 170] width 23 height 24
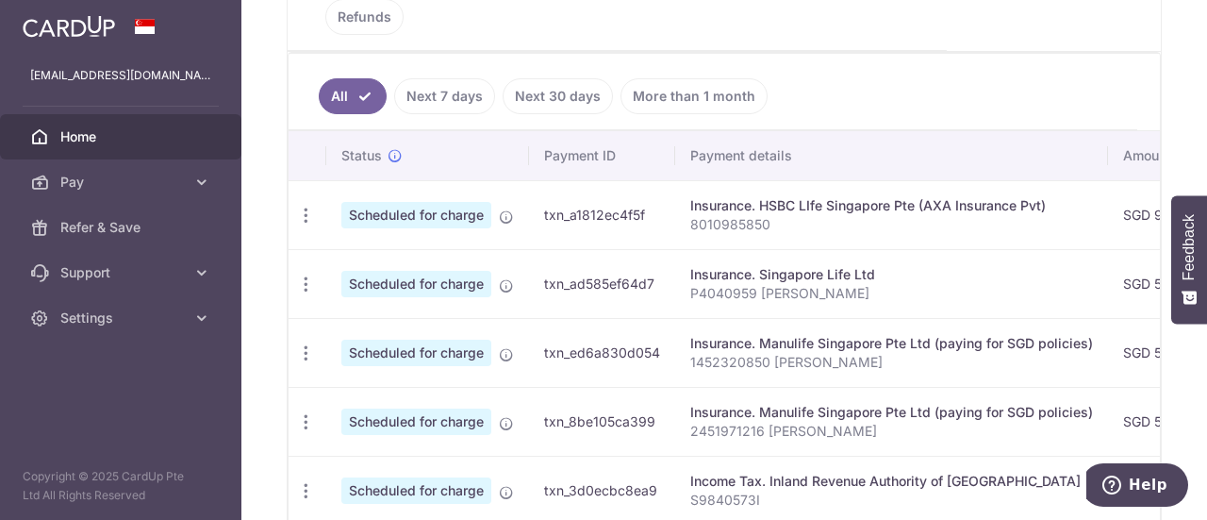
scroll to position [472, 0]
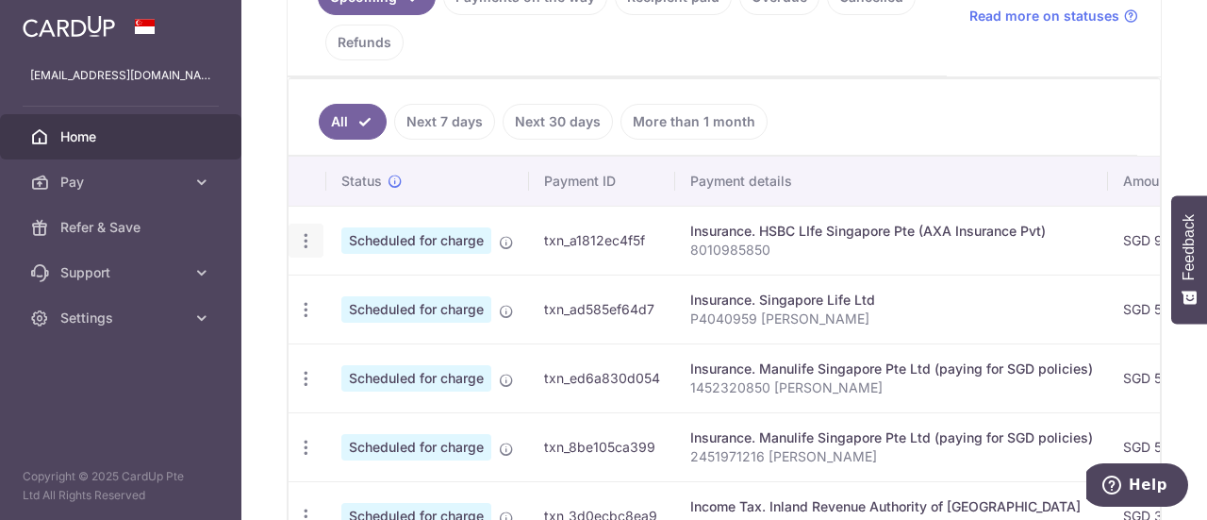
click at [309, 231] on icon "button" at bounding box center [306, 241] width 20 height 20
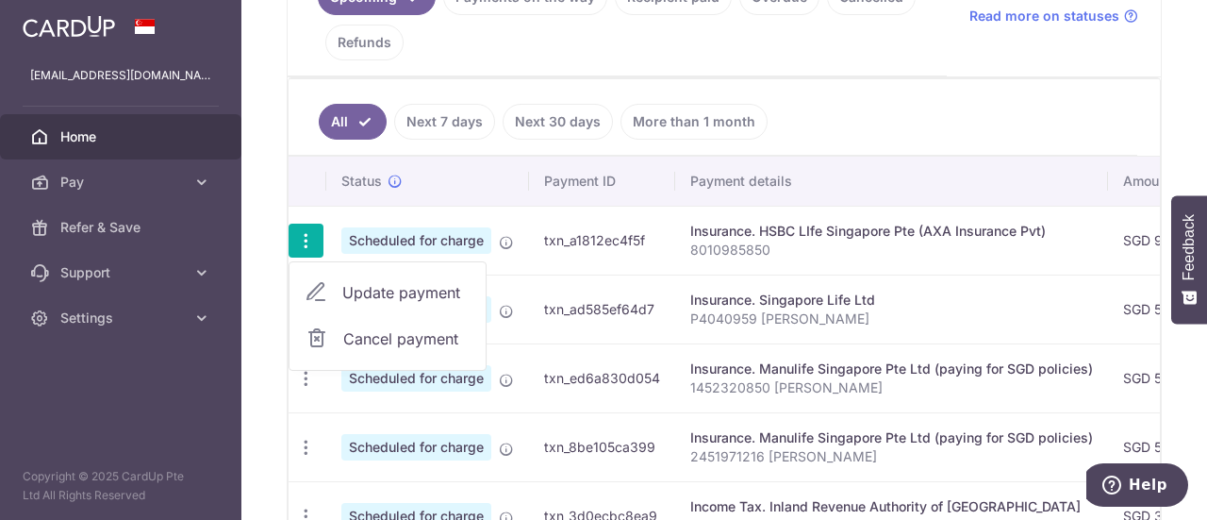
click at [373, 273] on link "Update payment" at bounding box center [388, 292] width 196 height 45
type input "916.00"
radio input "true"
type input "[DATE]"
type input "8010985850"
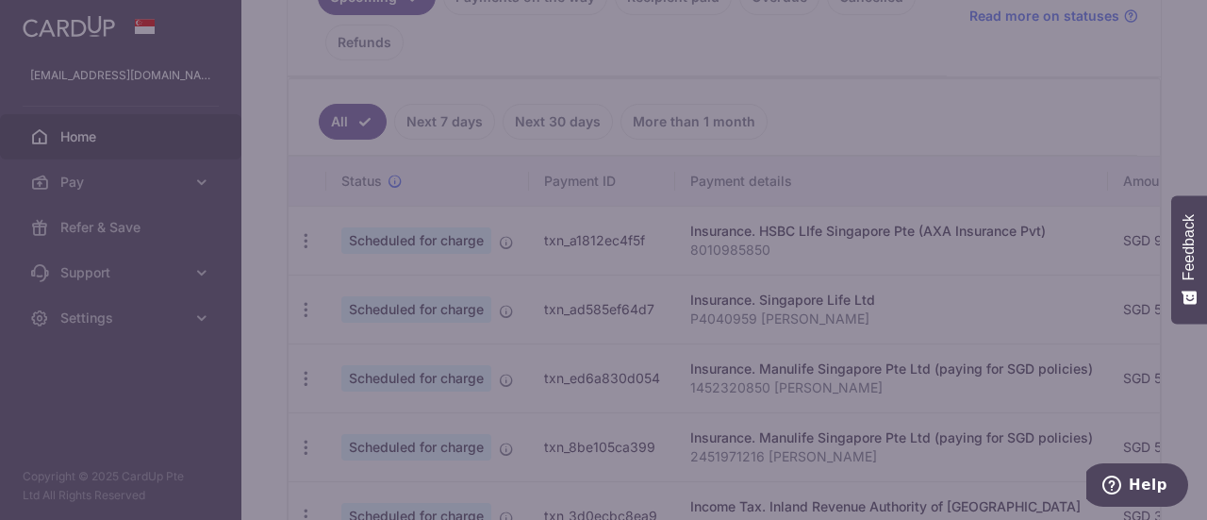
type input "OFF225"
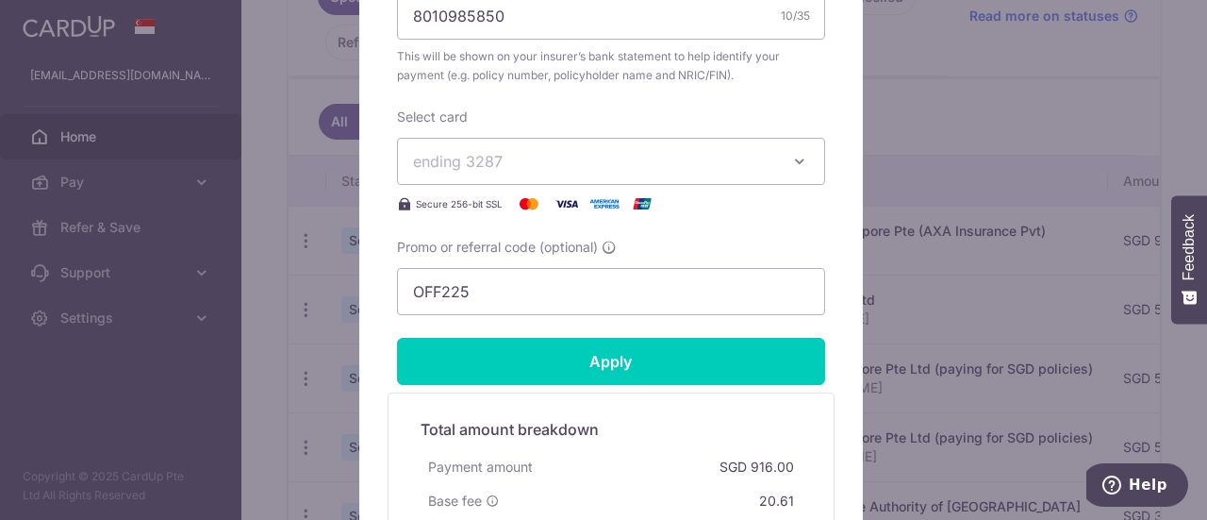
scroll to position [660, 0]
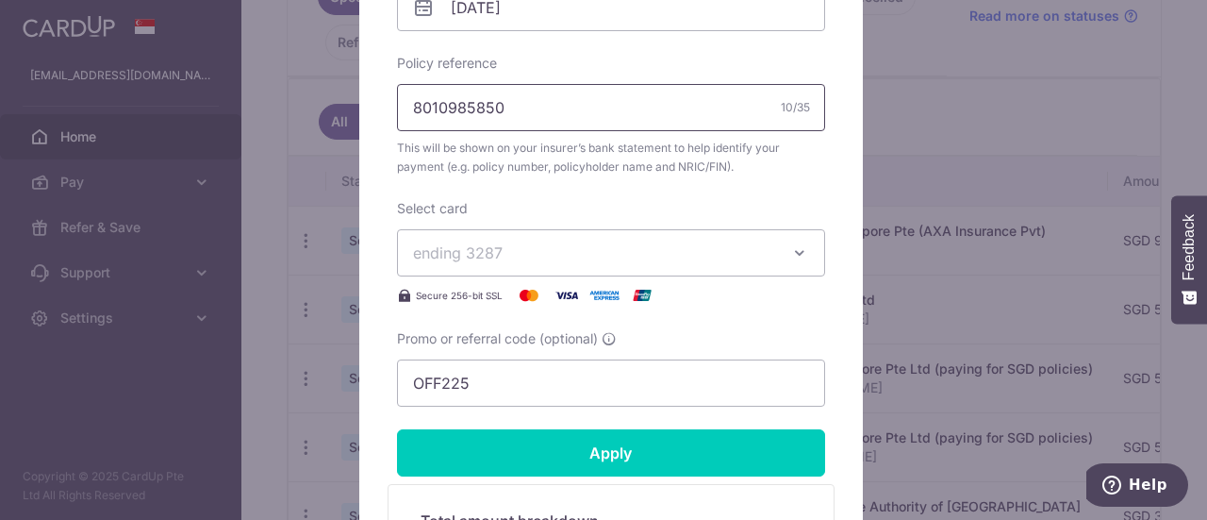
click at [548, 93] on input "8010985850" at bounding box center [611, 107] width 428 height 47
click at [538, 101] on input "8010985850 Damien Leong Kah Hoe" at bounding box center [611, 107] width 428 height 47
click at [647, 113] on input "8010985850 Leong Kah Hoe" at bounding box center [611, 107] width 428 height 47
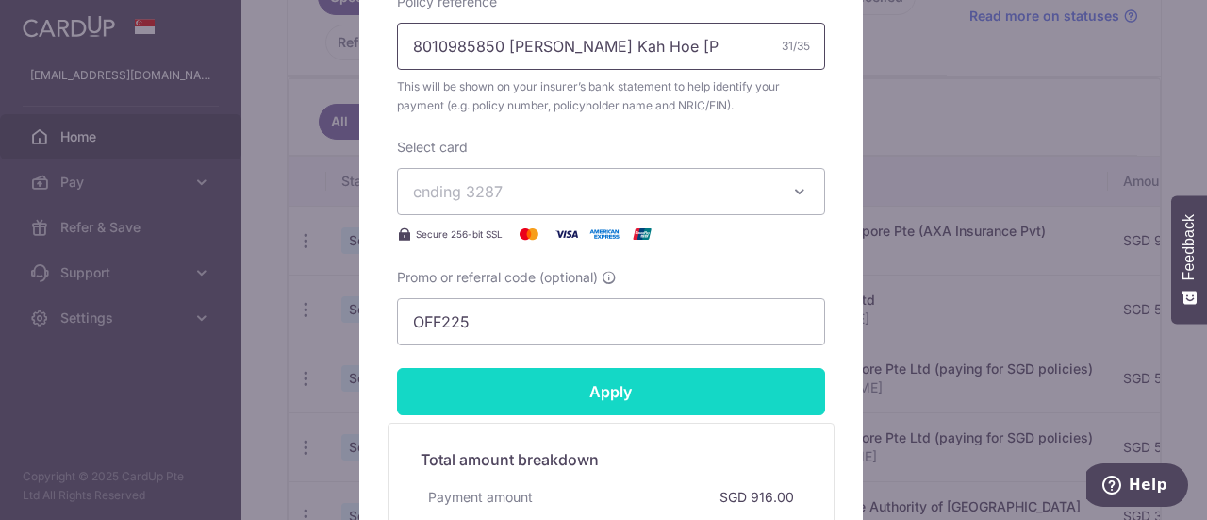
type input "8010985850 [PERSON_NAME] Kah Hoe [PERSON_NAME]"
click at [617, 392] on input "Apply" at bounding box center [611, 391] width 428 height 47
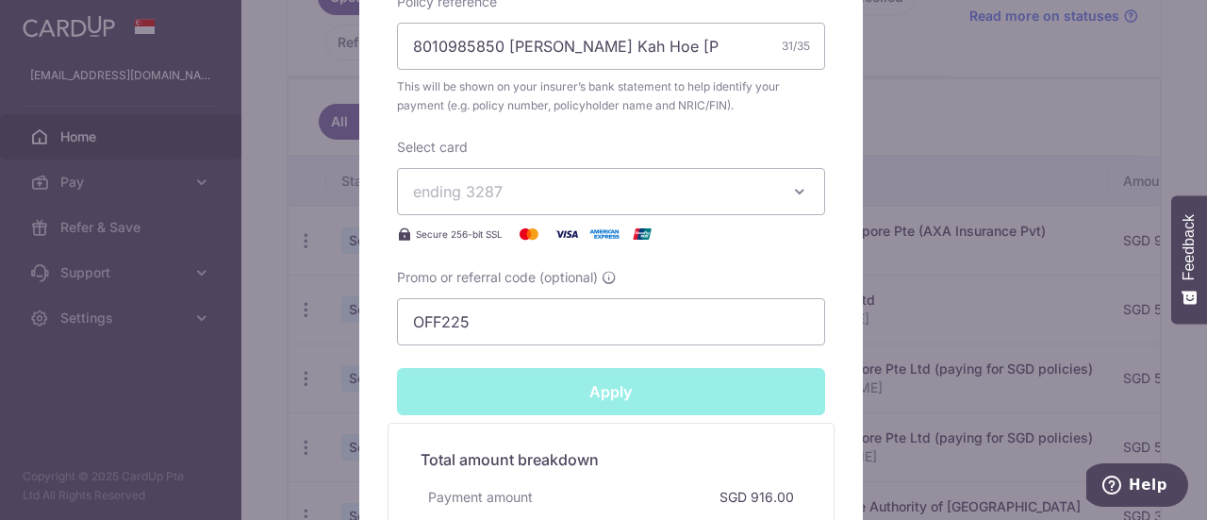
type input "Successfully Applied"
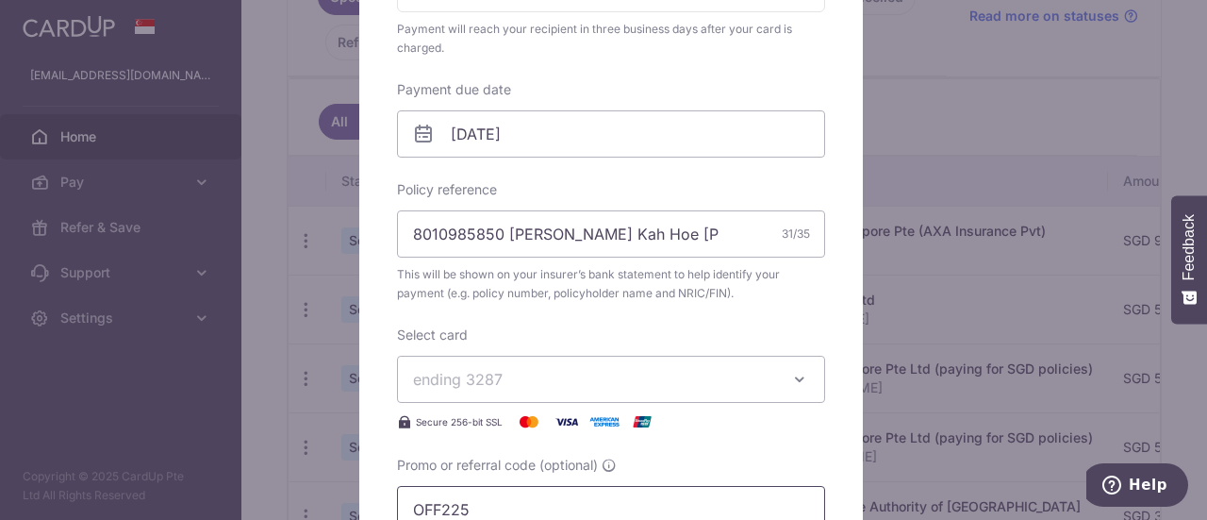
scroll to position [881, 0]
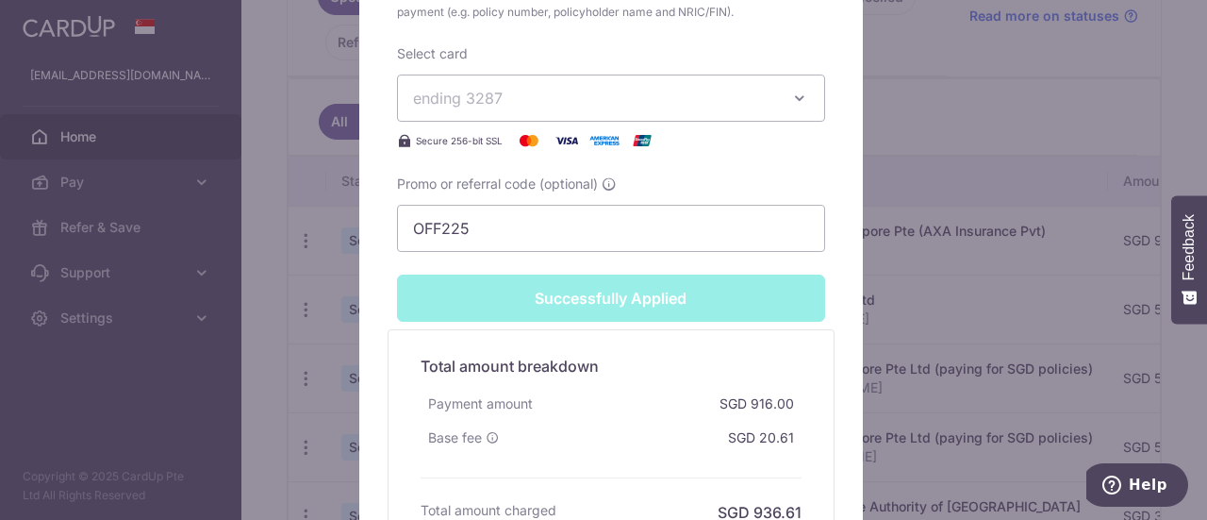
click at [974, 310] on div "Edit payment By clicking apply, you will make changes to all payments to HSBC L…" at bounding box center [603, 260] width 1207 height 520
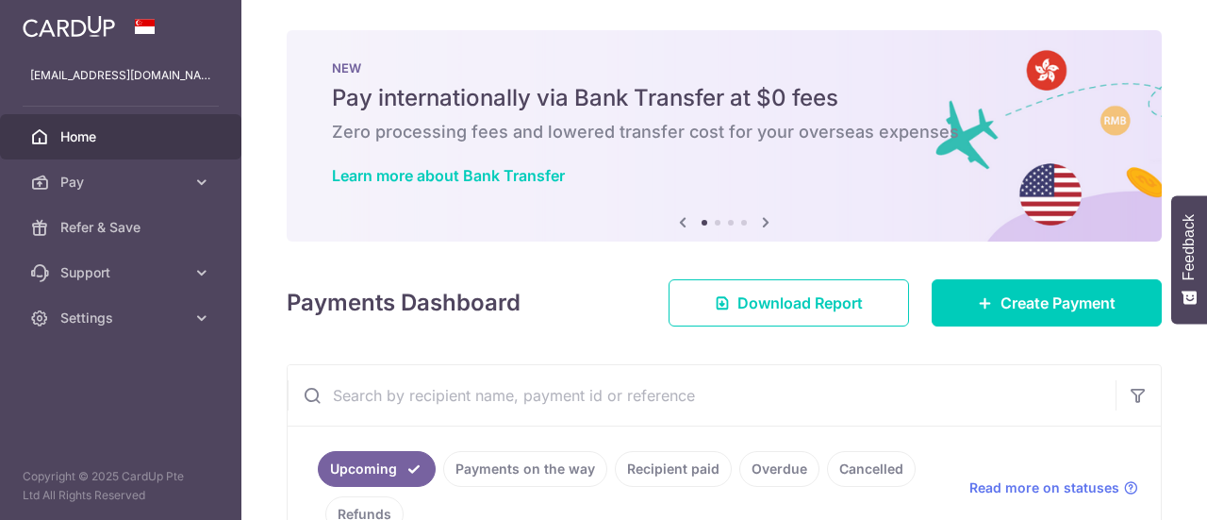
scroll to position [306, 0]
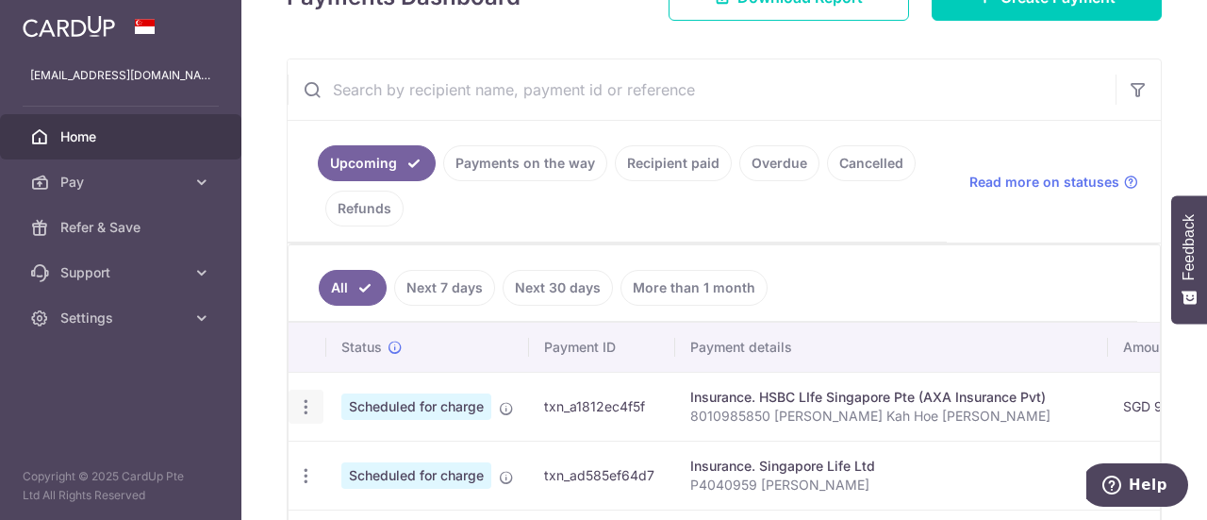
click at [306, 406] on icon "button" at bounding box center [306, 407] width 20 height 20
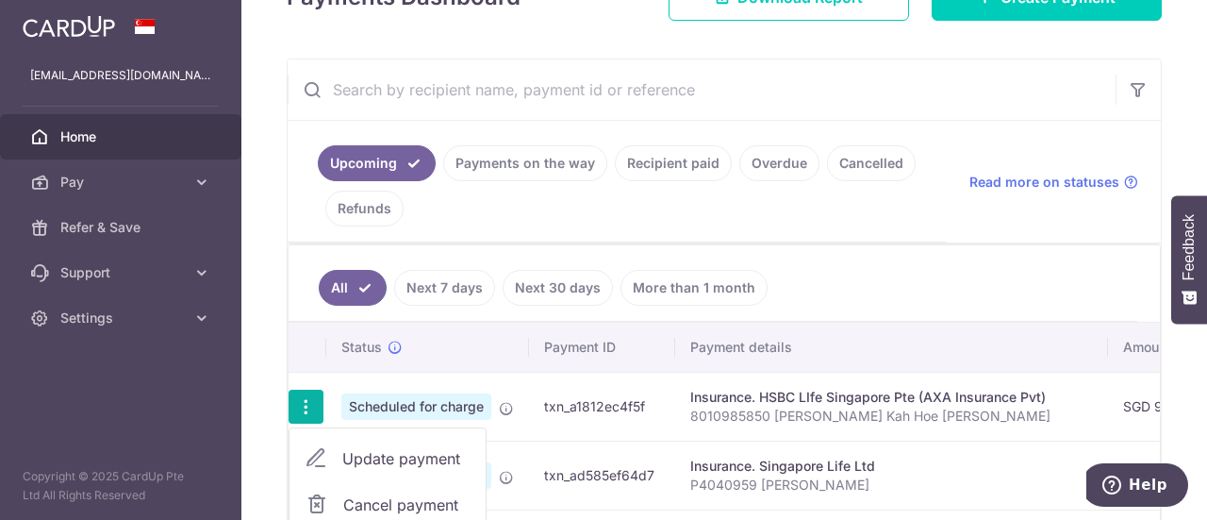
click at [367, 448] on span "Update payment" at bounding box center [406, 458] width 128 height 23
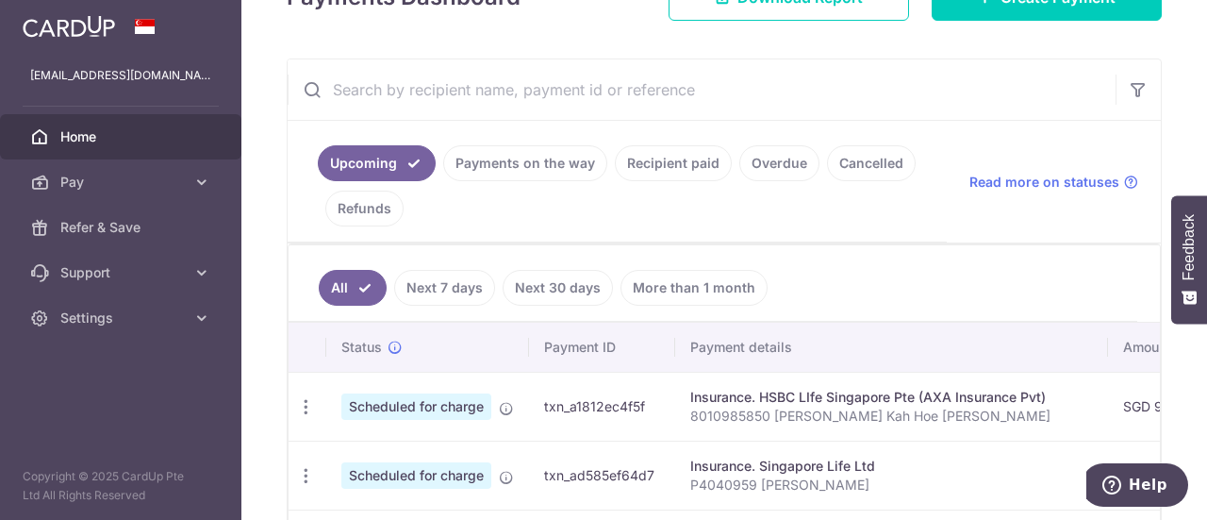
radio input "true"
type input "916.00"
type input "[DATE]"
type input "8010985850 [PERSON_NAME] Kah Hoe [PERSON_NAME]"
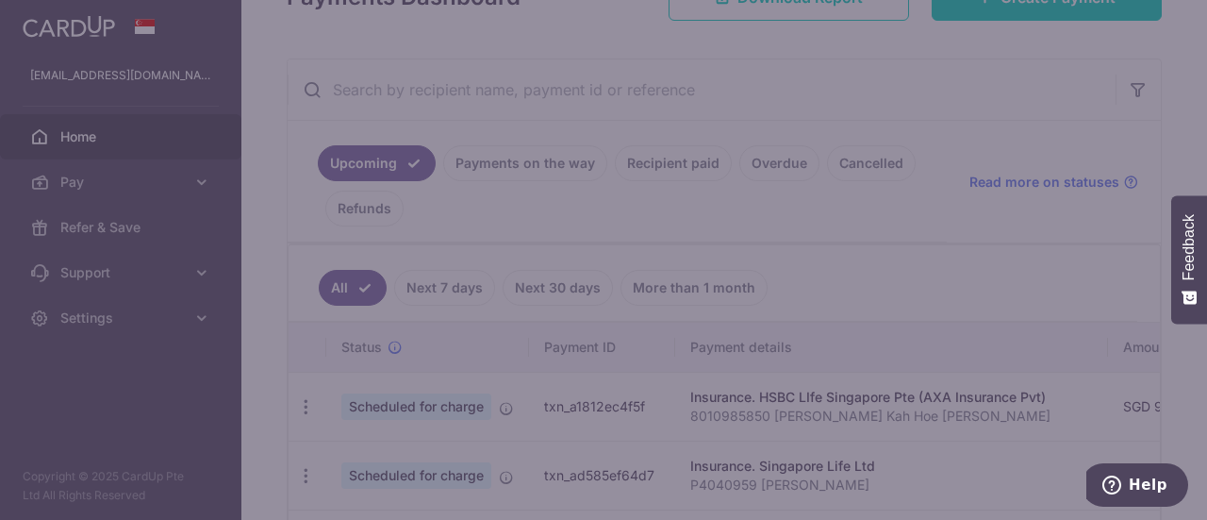
type input "OFF225"
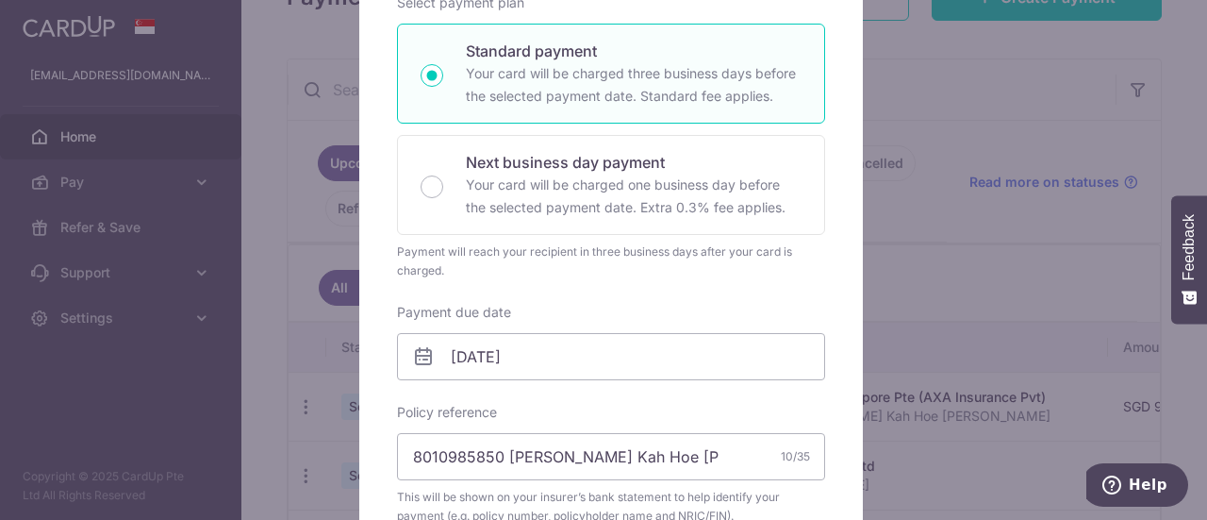
scroll to position [283, 0]
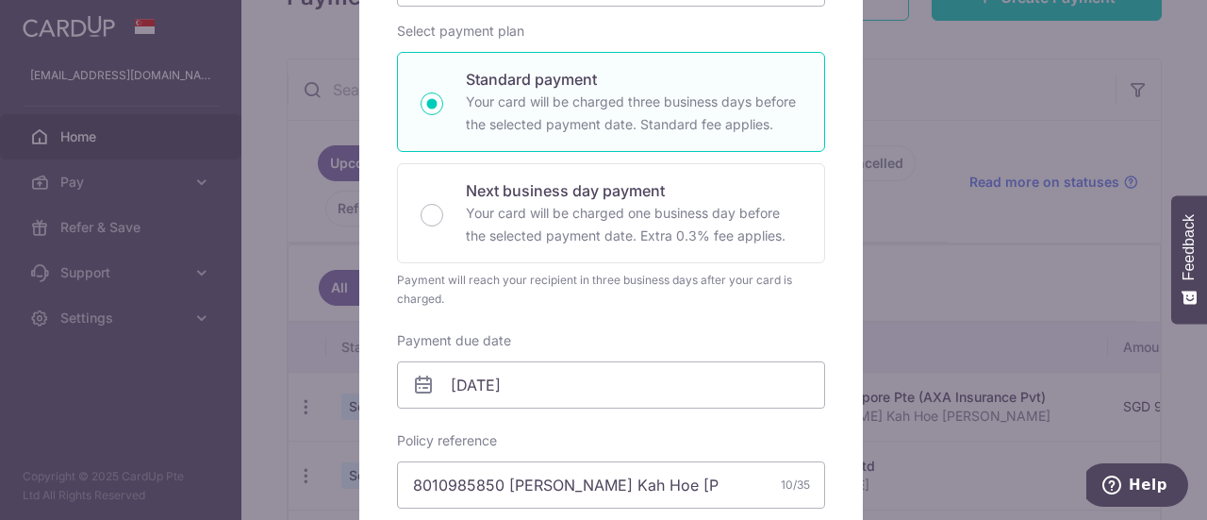
click at [972, 318] on div "Edit payment By clicking apply, you will make changes to all payments to HSBC L…" at bounding box center [603, 260] width 1207 height 520
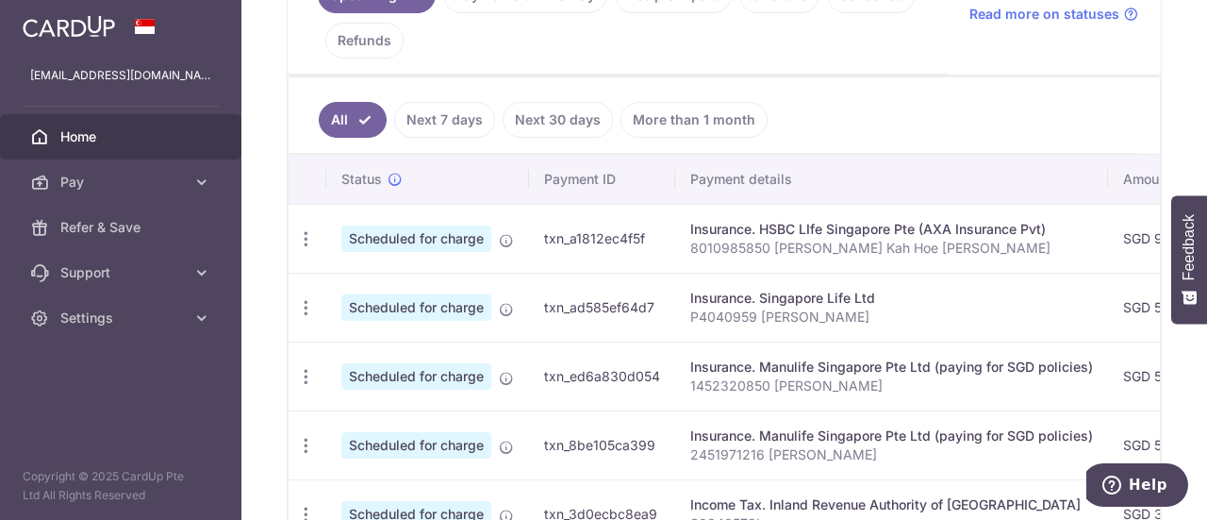
scroll to position [494, 0]
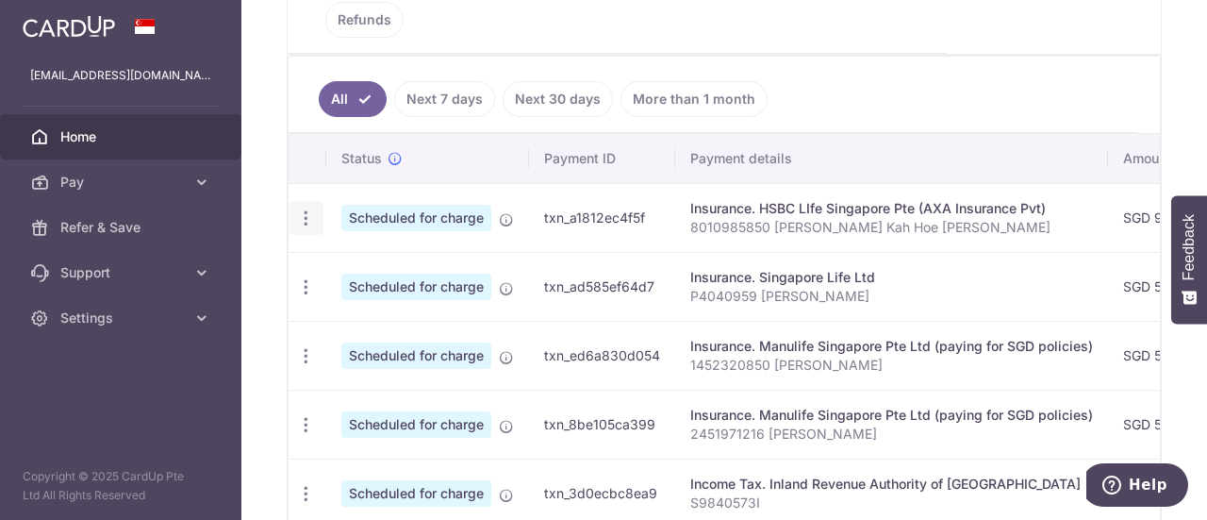
click at [307, 217] on icon "button" at bounding box center [306, 218] width 20 height 20
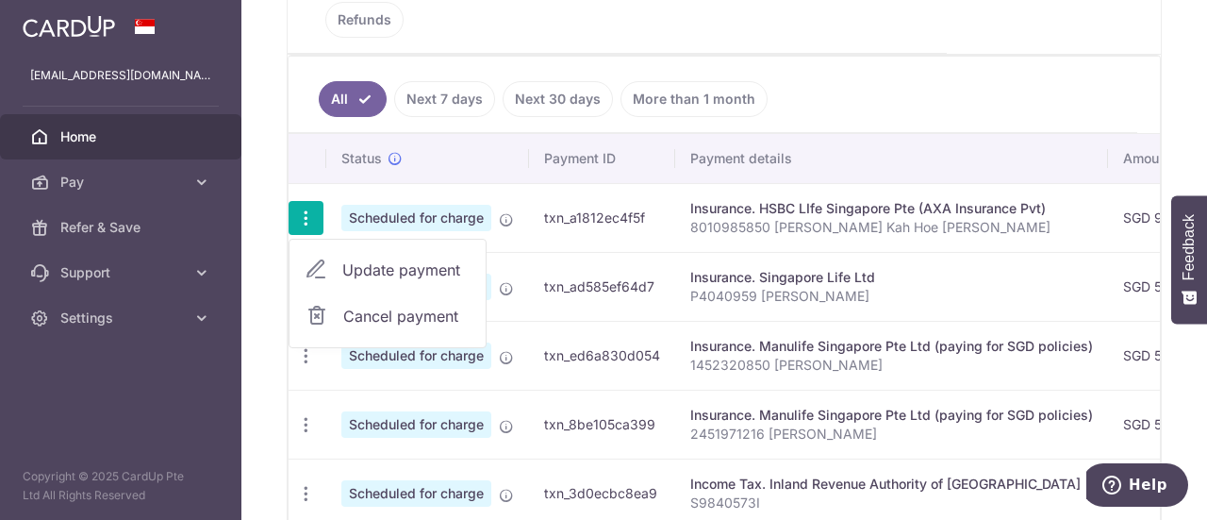
click at [370, 263] on span "Update payment" at bounding box center [406, 269] width 128 height 23
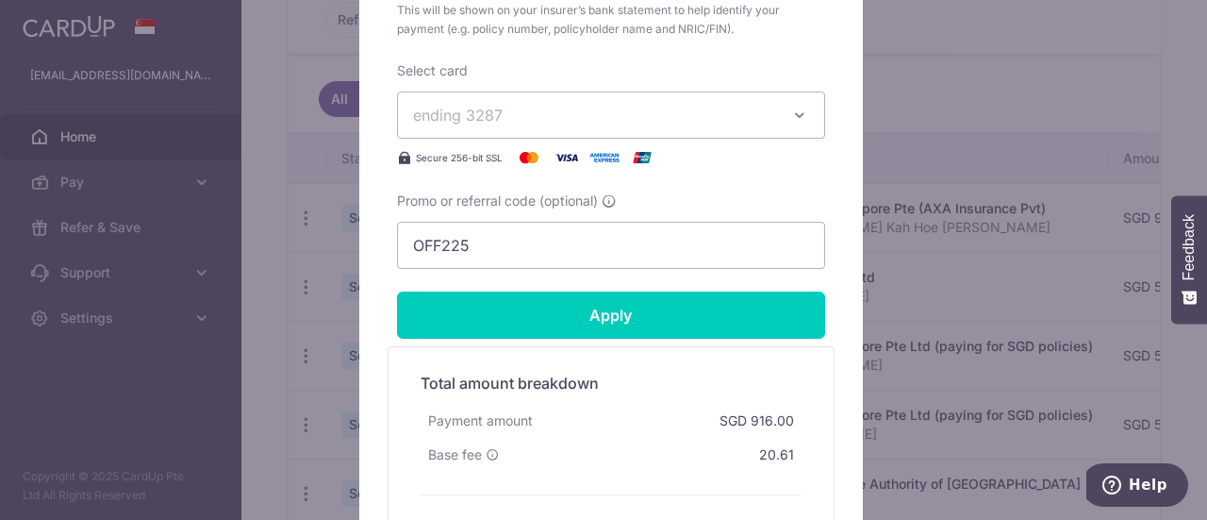
scroll to position [849, 0]
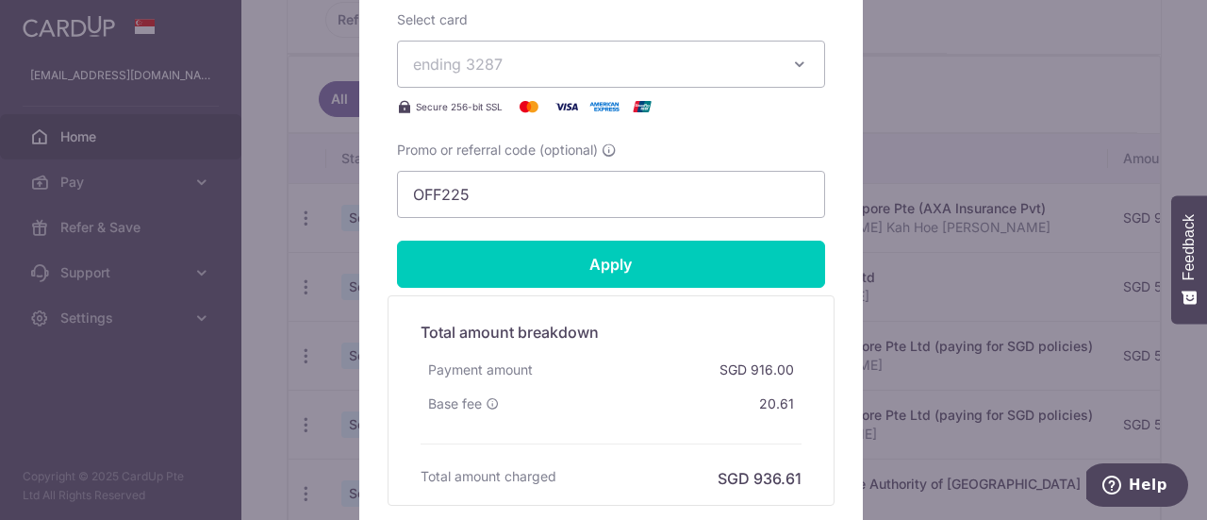
click at [958, 214] on div "Edit payment By clicking apply, you will make changes to all payments to HSBC L…" at bounding box center [603, 260] width 1207 height 520
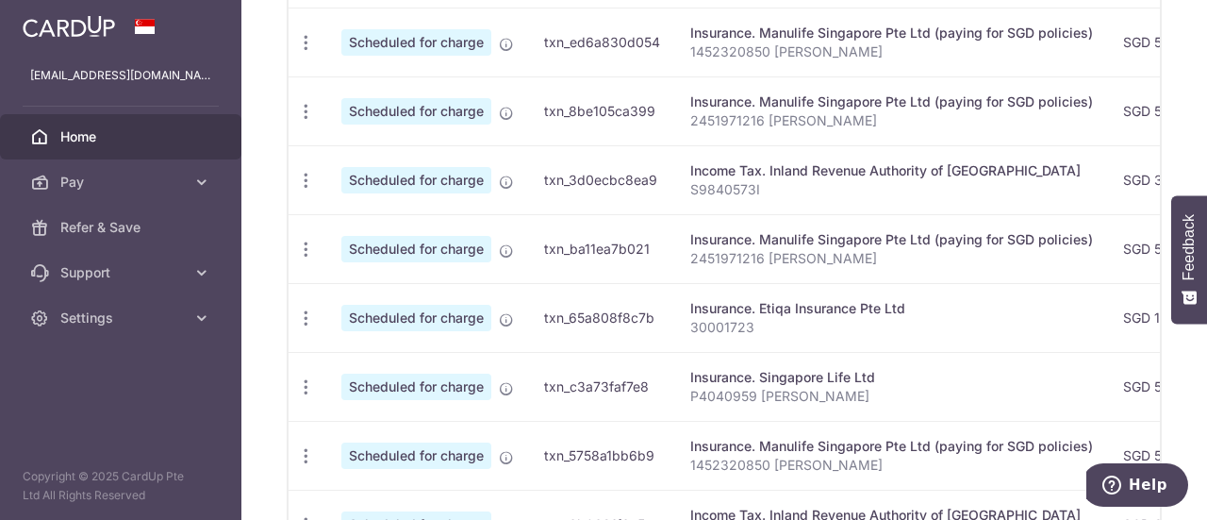
scroll to position [966, 0]
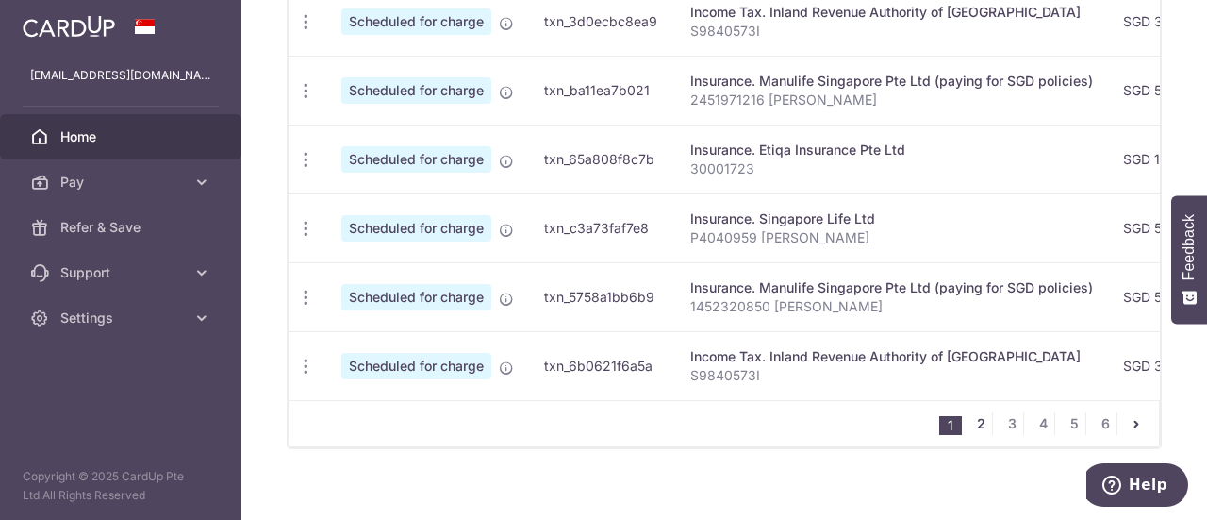
click at [970, 420] on link "2" at bounding box center [980, 423] width 23 height 23
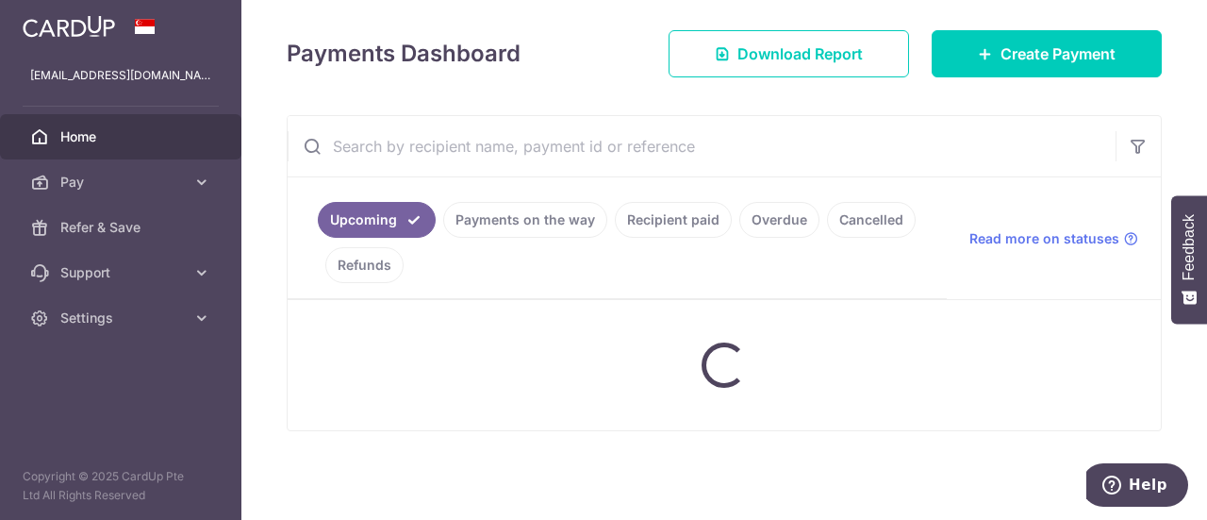
scroll to position [245, 0]
